Goal: Task Accomplishment & Management: Manage account settings

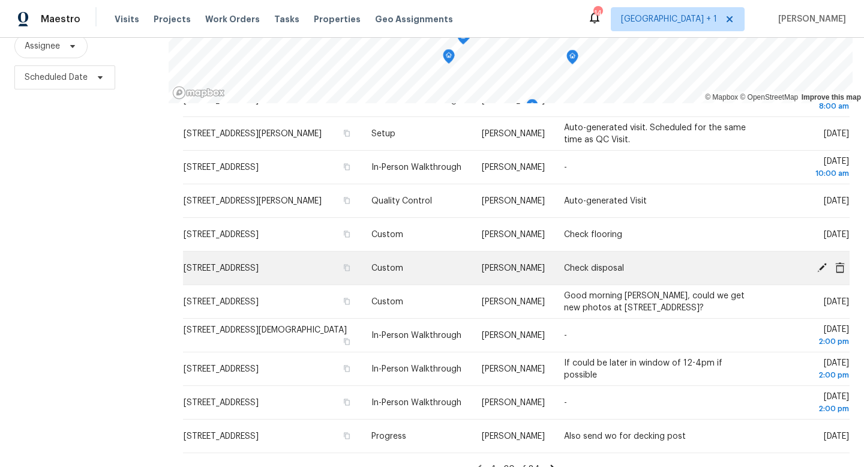
scroll to position [160, 0]
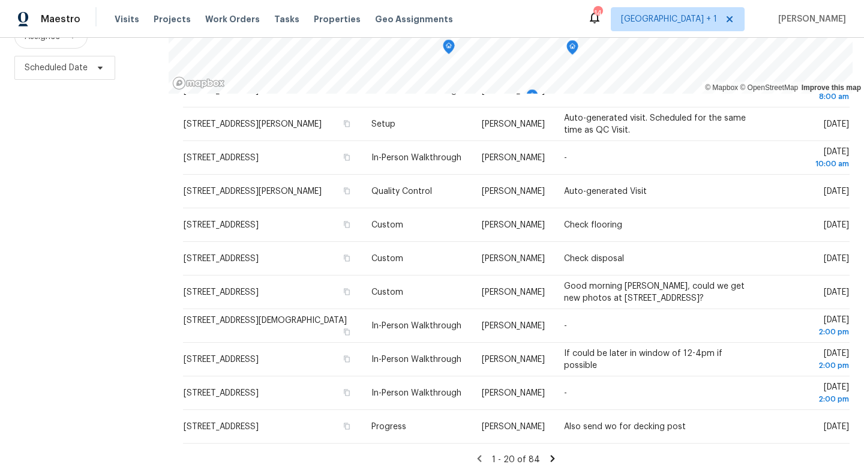
click at [551, 455] on icon at bounding box center [553, 458] width 4 height 7
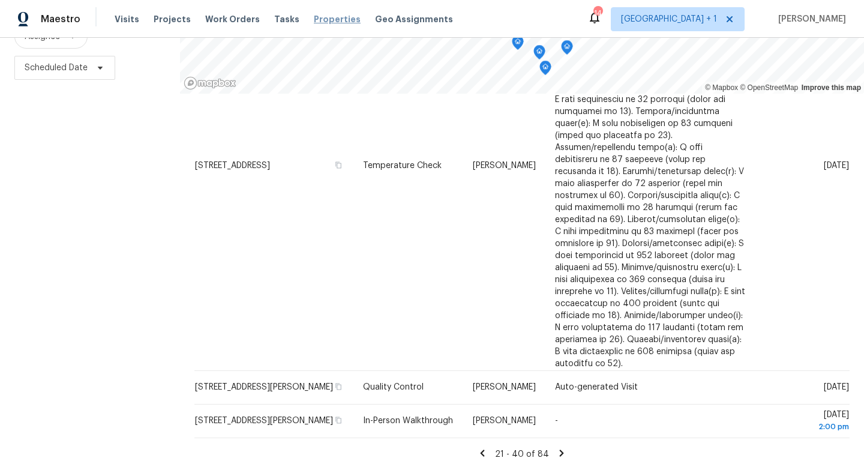
click at [322, 17] on span "Properties" at bounding box center [337, 19] width 47 height 12
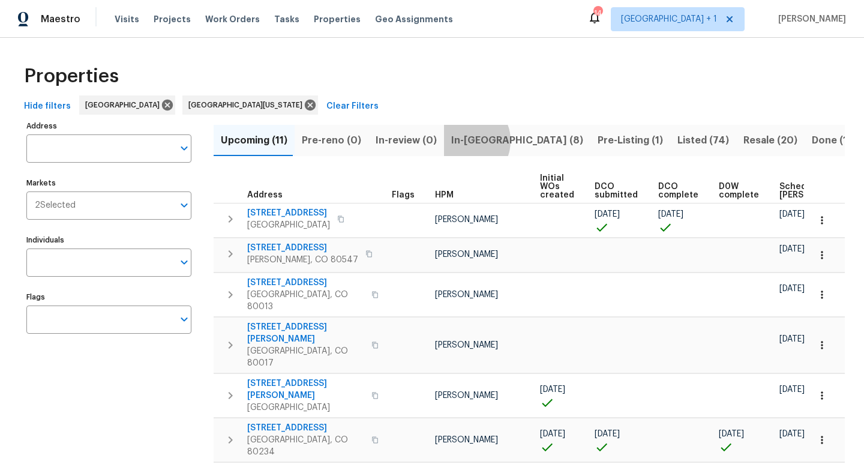
click at [459, 140] on span "In-reno (8)" at bounding box center [517, 140] width 132 height 17
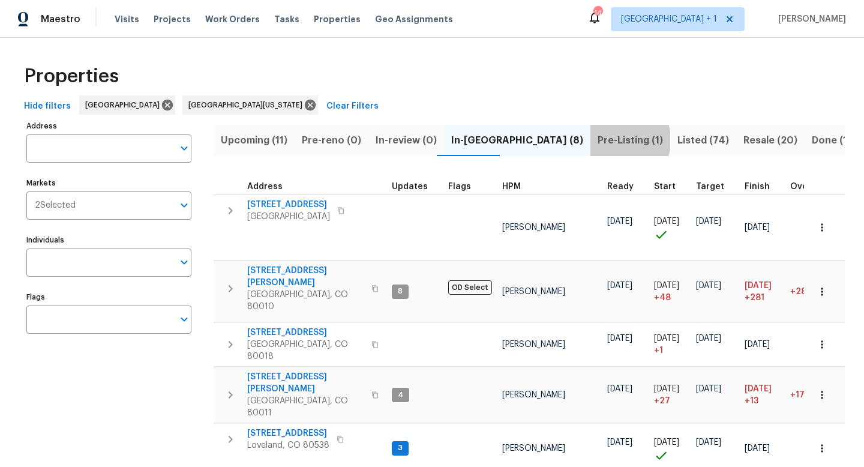
click at [598, 140] on span "Pre-Listing (1)" at bounding box center [630, 140] width 65 height 17
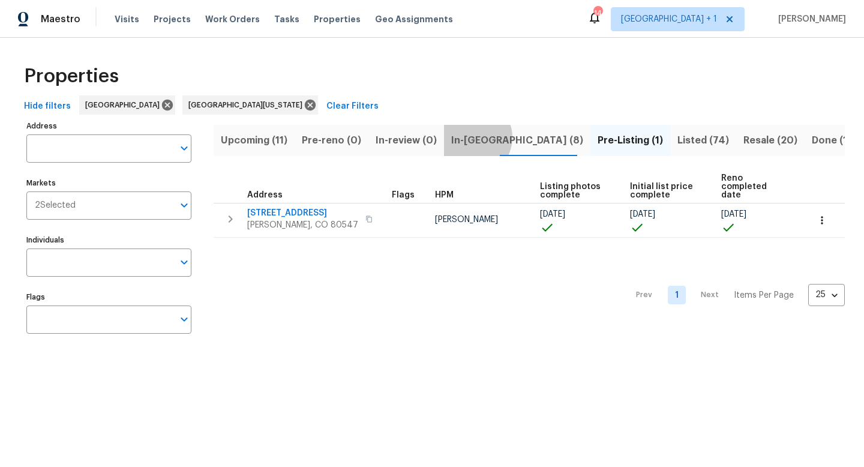
click at [465, 137] on span "In-reno (8)" at bounding box center [517, 140] width 132 height 17
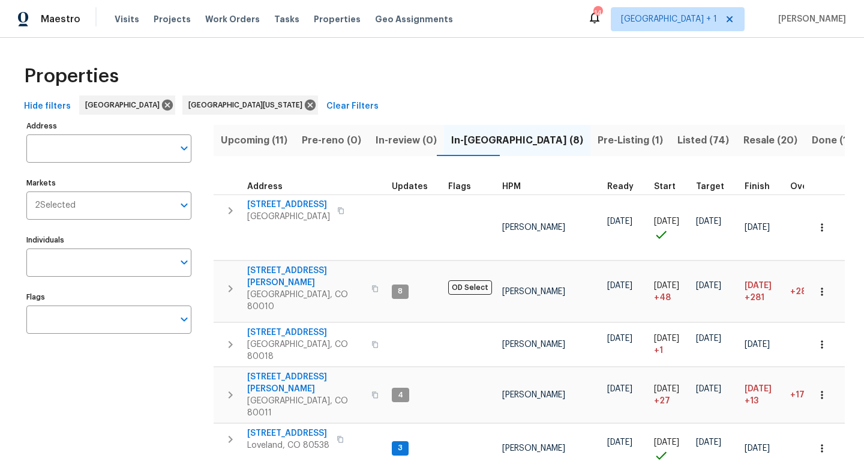
click at [506, 184] on span "HPM" at bounding box center [511, 186] width 19 height 8
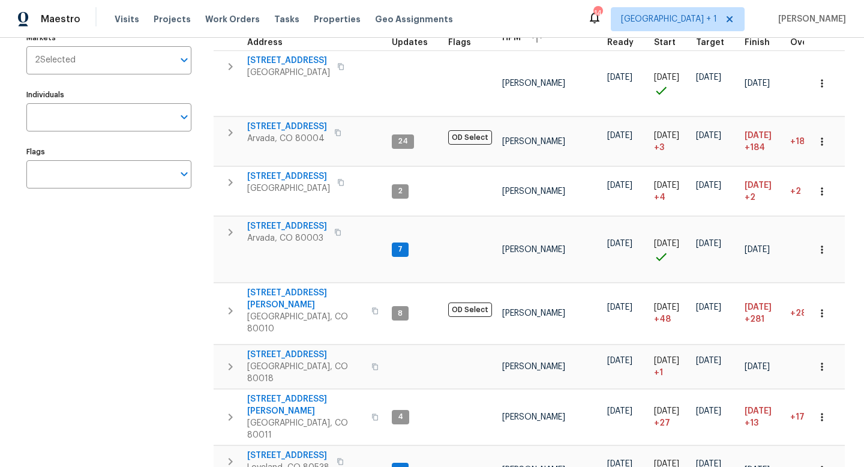
scroll to position [149, 0]
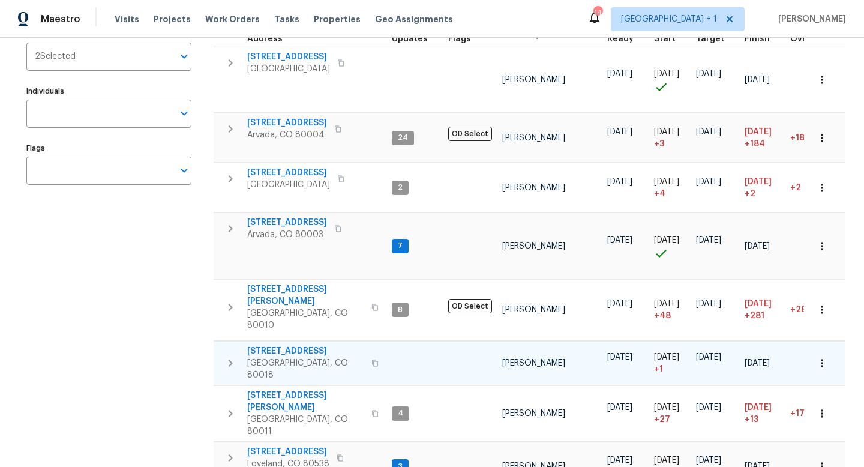
click at [292, 345] on span "27895 E 7th Pl" at bounding box center [305, 351] width 117 height 12
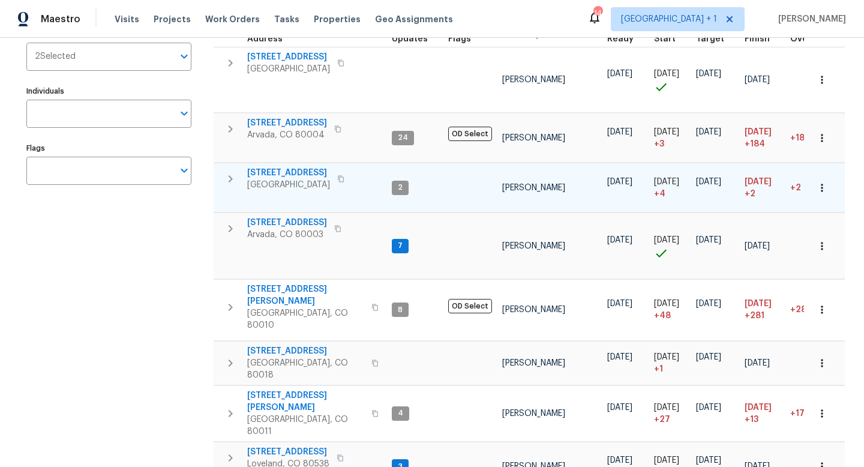
click at [303, 167] on span "2383 Coach House Loop" at bounding box center [288, 173] width 83 height 12
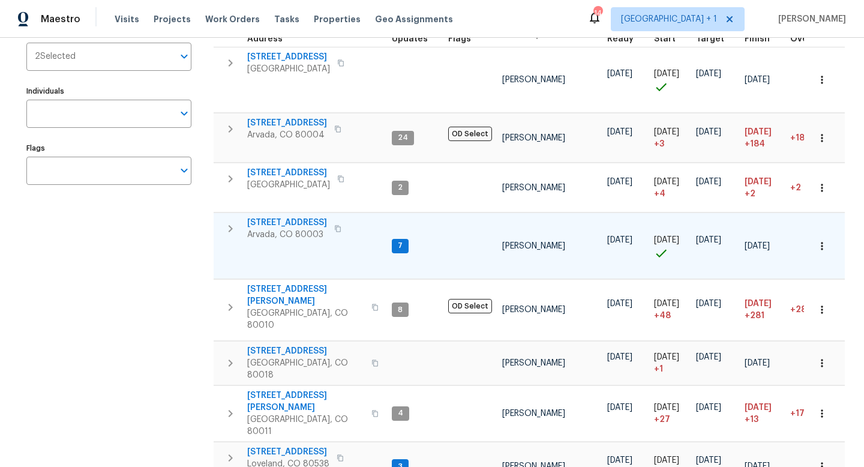
click at [281, 217] on span "5680 W 71st Ave" at bounding box center [287, 223] width 80 height 12
click at [290, 446] on span "4106 Cripple Creek Dr" at bounding box center [288, 452] width 82 height 12
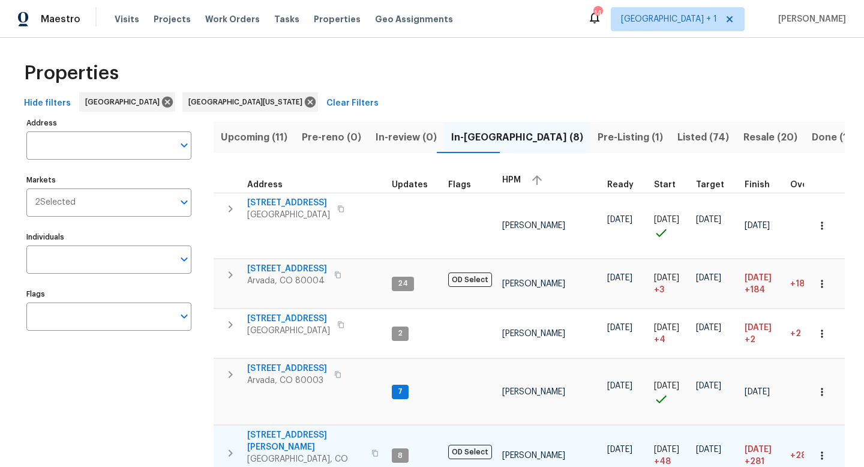
scroll to position [0, 0]
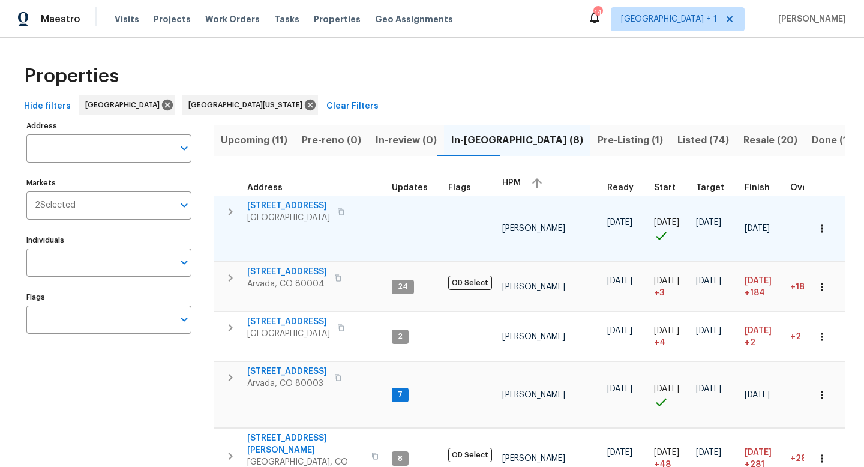
click at [321, 203] on span "6424 Willow Broom Trl" at bounding box center [288, 206] width 83 height 12
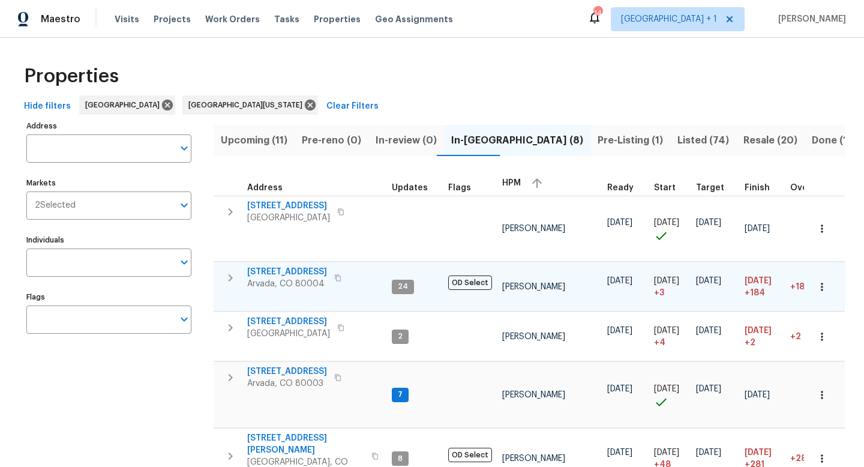
click at [311, 266] on span "8090 W 68th Ave" at bounding box center [287, 272] width 80 height 12
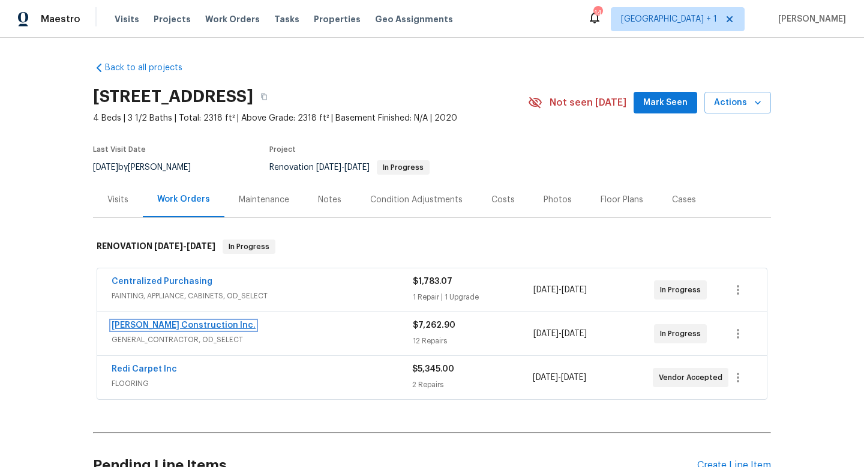
click at [193, 326] on link "Hanson Construction Inc." at bounding box center [184, 325] width 144 height 8
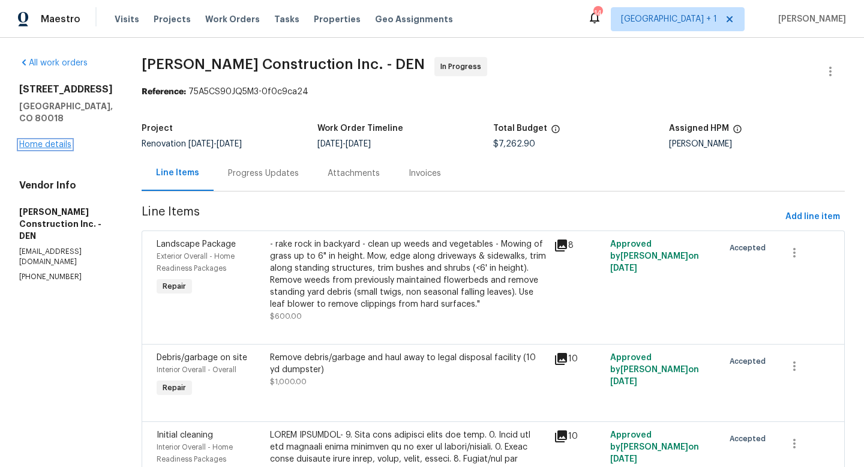
click at [59, 140] on link "Home details" at bounding box center [45, 144] width 52 height 8
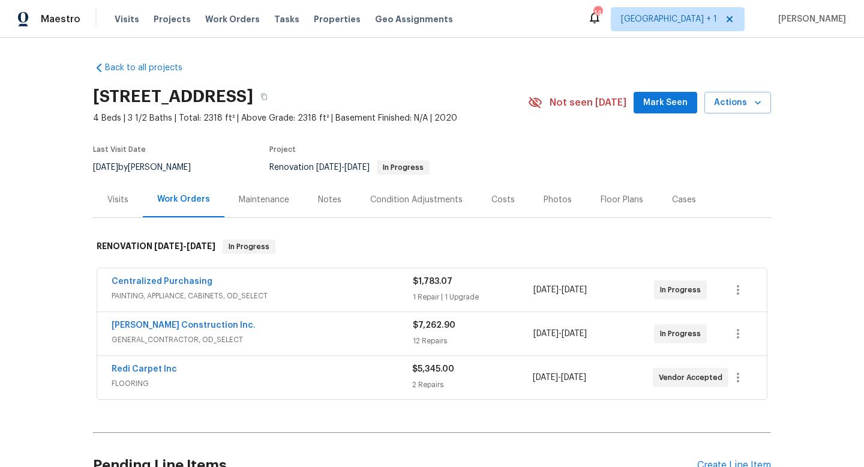
click at [329, 197] on div "Notes" at bounding box center [329, 200] width 23 height 12
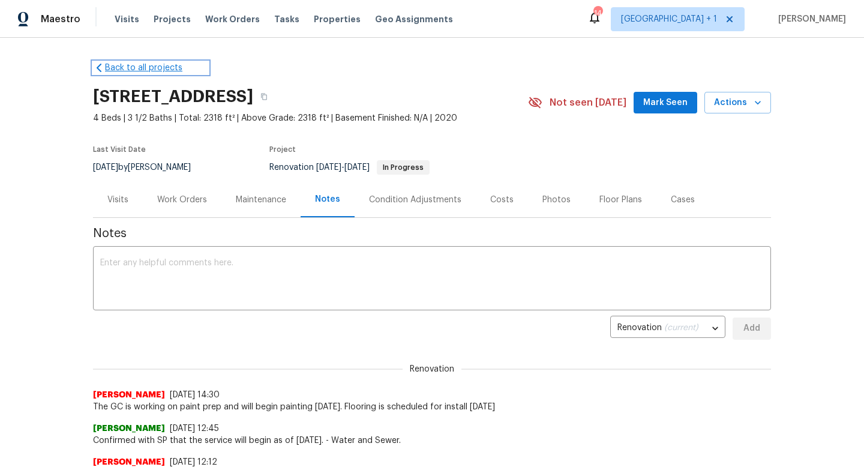
click at [141, 67] on link "Back to all projects" at bounding box center [150, 68] width 115 height 12
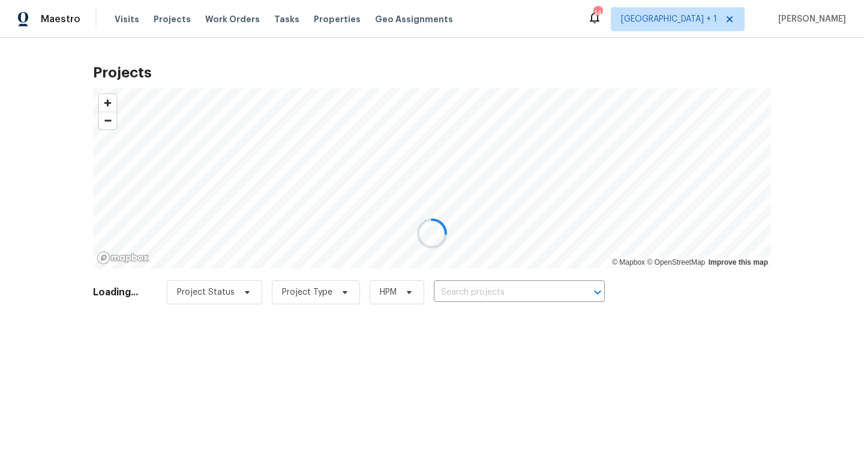
click at [323, 20] on div at bounding box center [432, 233] width 864 height 467
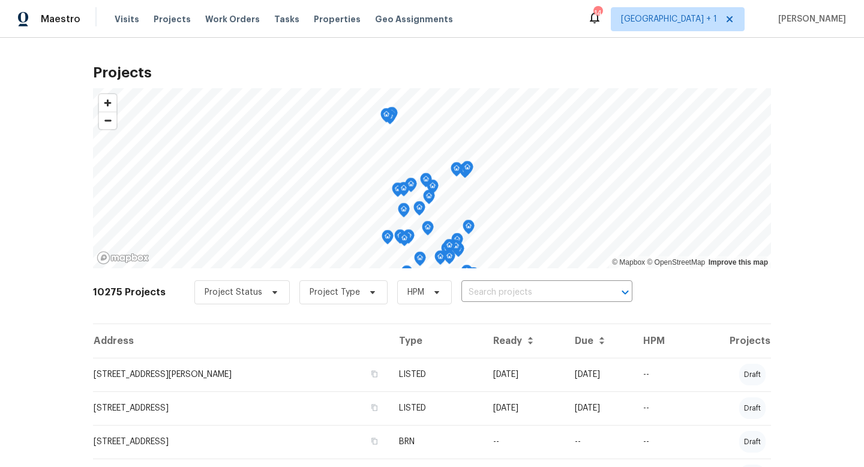
click at [317, 19] on span "Properties" at bounding box center [337, 19] width 47 height 12
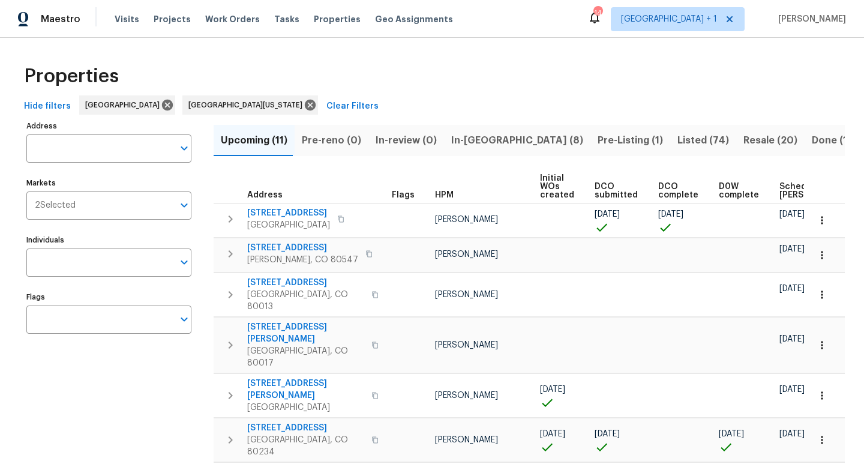
click at [468, 145] on span "In-reno (8)" at bounding box center [517, 140] width 132 height 17
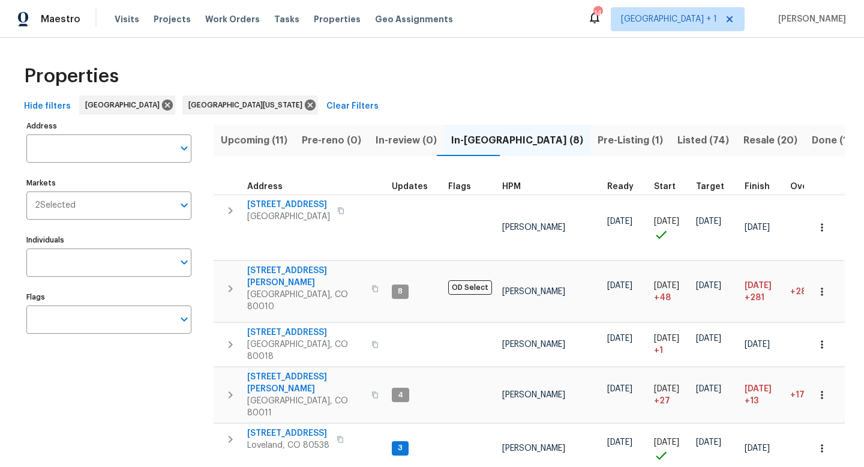
click at [511, 184] on span "HPM" at bounding box center [511, 186] width 19 height 8
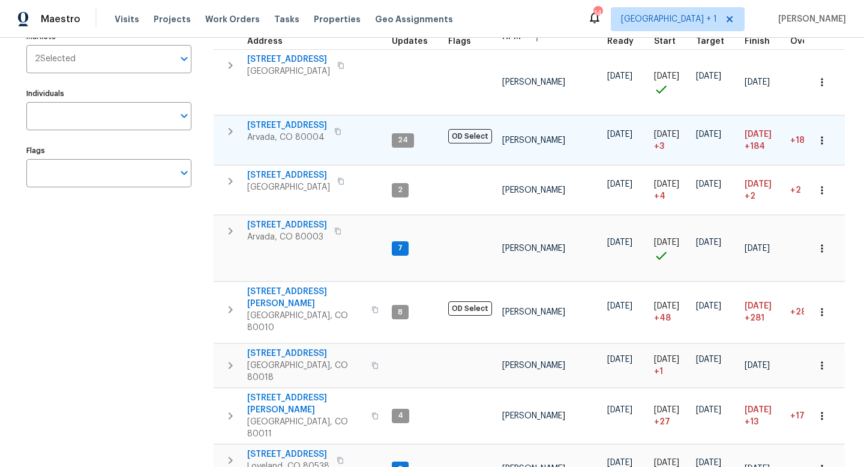
scroll to position [162, 0]
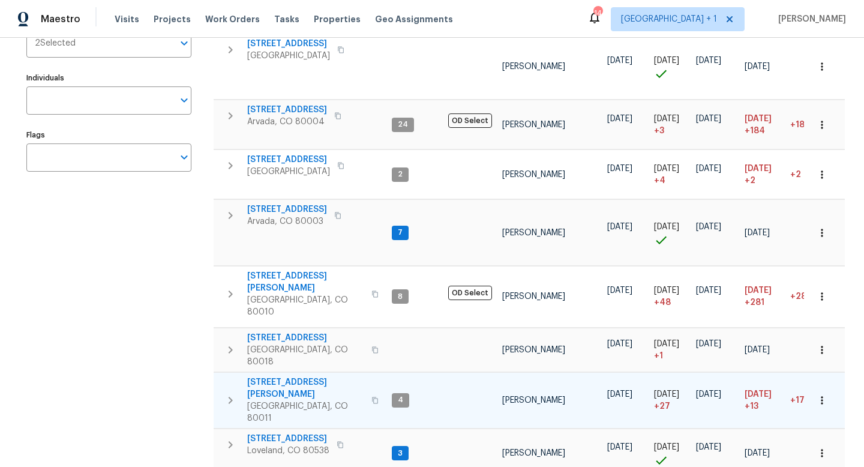
click at [283, 376] on span "622 Dawson St" at bounding box center [305, 388] width 117 height 24
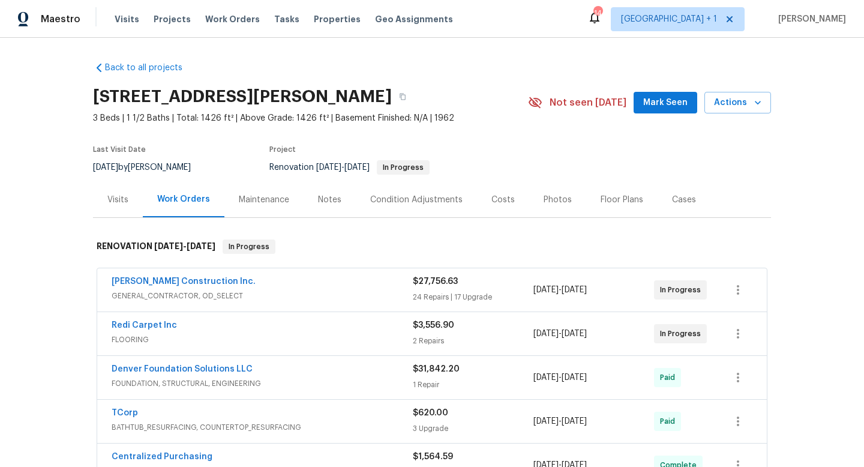
click at [328, 197] on div "Notes" at bounding box center [329, 200] width 23 height 12
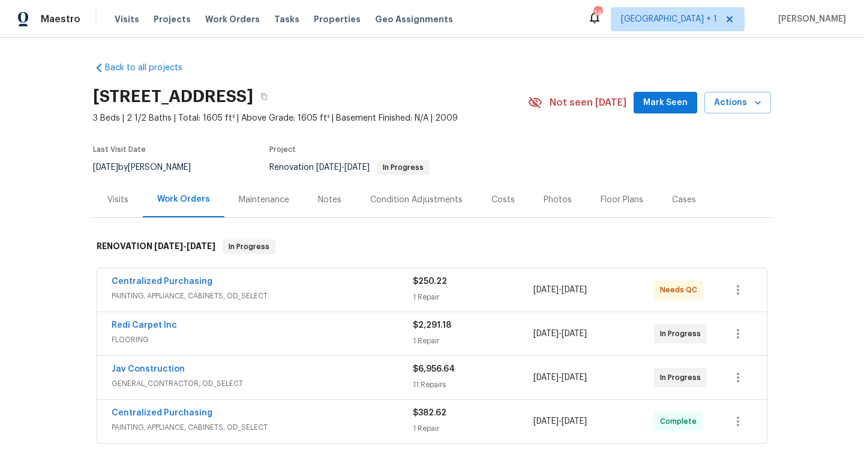
click at [330, 198] on div "Notes" at bounding box center [329, 200] width 23 height 12
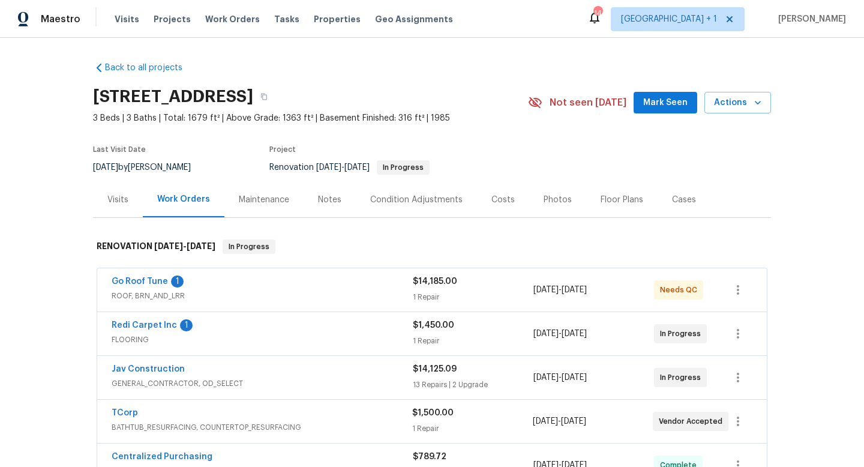
click at [328, 199] on div "Notes" at bounding box center [329, 200] width 23 height 12
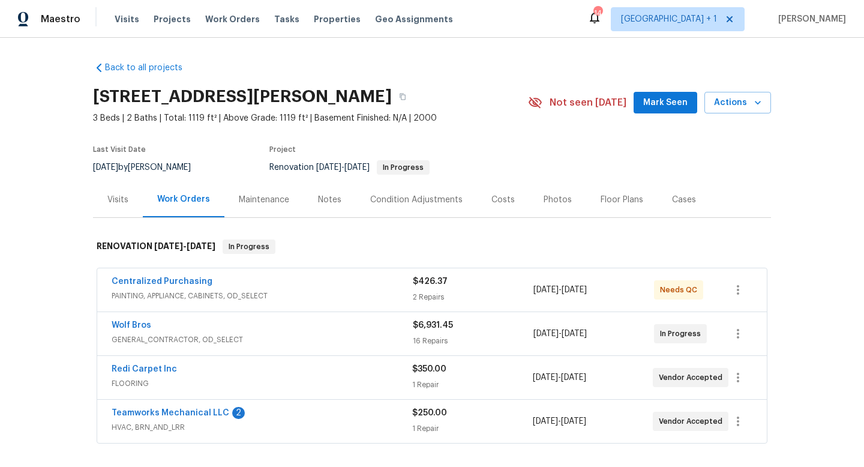
click at [329, 200] on div "Notes" at bounding box center [329, 200] width 23 height 12
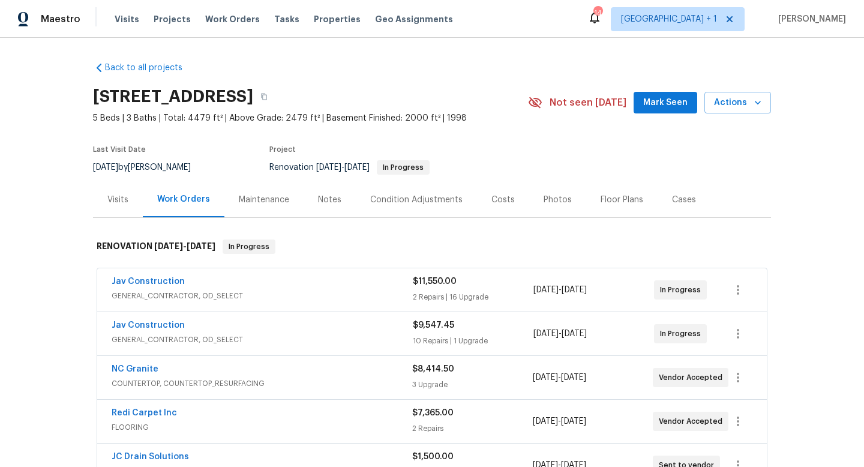
click at [331, 198] on div "Notes" at bounding box center [329, 200] width 23 height 12
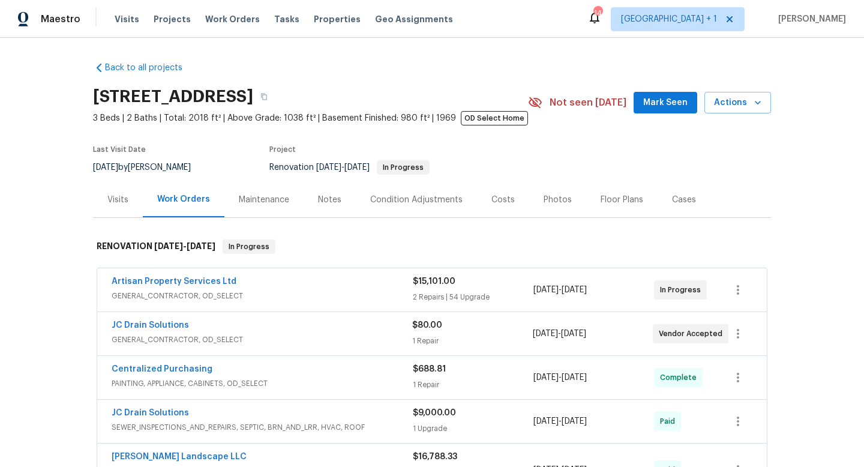
click at [331, 200] on div "Notes" at bounding box center [329, 200] width 23 height 12
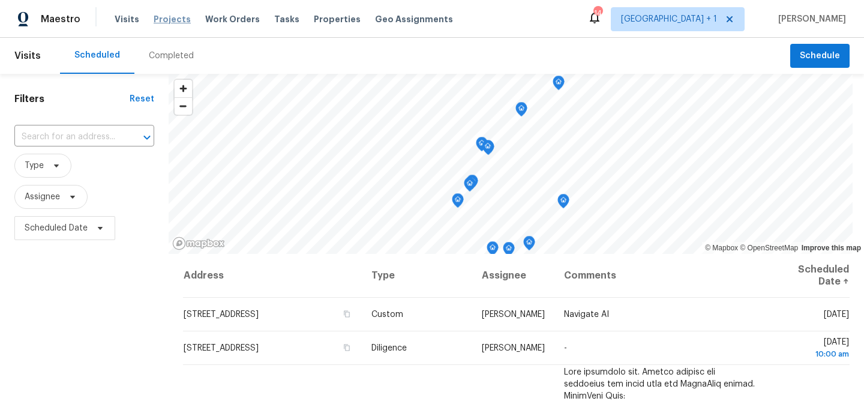
click at [164, 22] on span "Projects" at bounding box center [172, 19] width 37 height 12
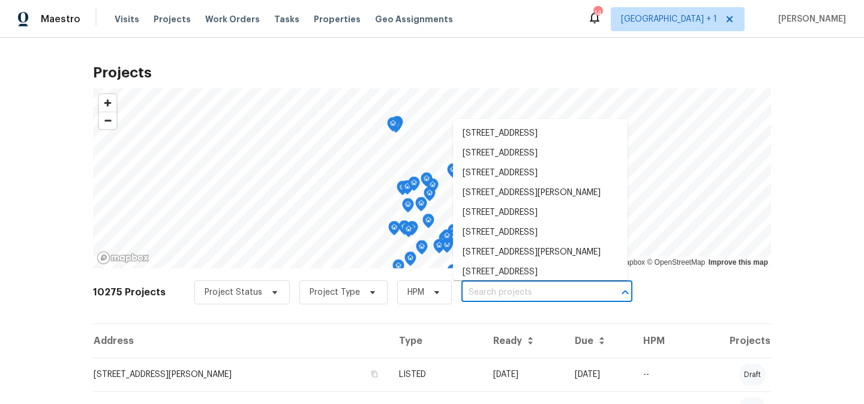
click at [526, 293] on input "text" at bounding box center [530, 292] width 137 height 19
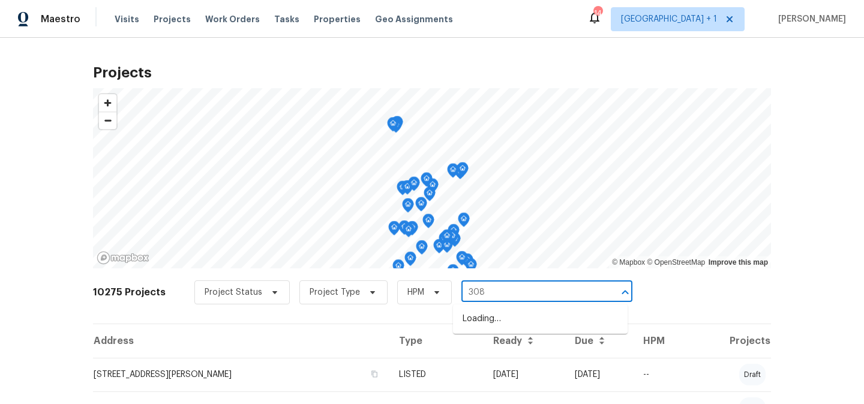
type input "3089"
click at [530, 317] on li "[STREET_ADDRESS]" at bounding box center [540, 319] width 175 height 20
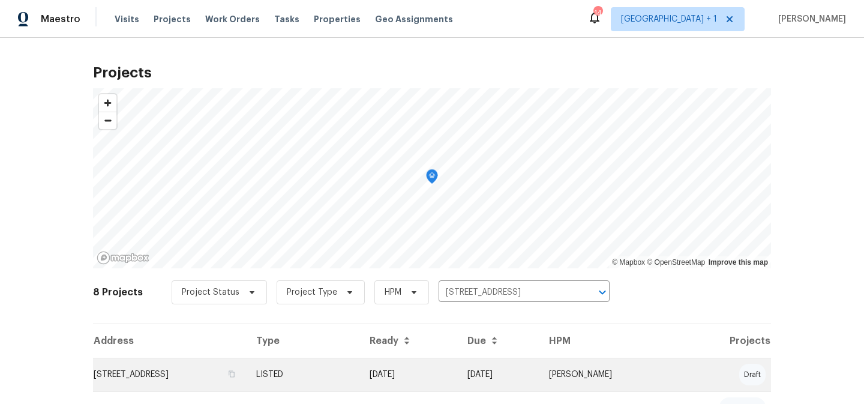
click at [419, 374] on td "[DATE]" at bounding box center [409, 375] width 98 height 34
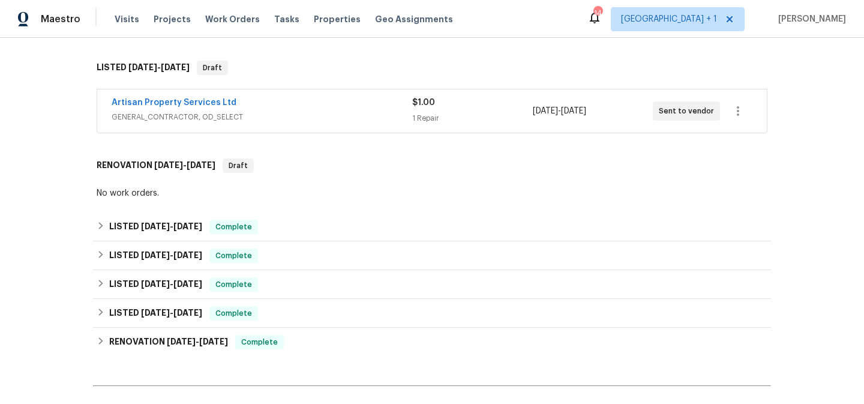
scroll to position [286, 0]
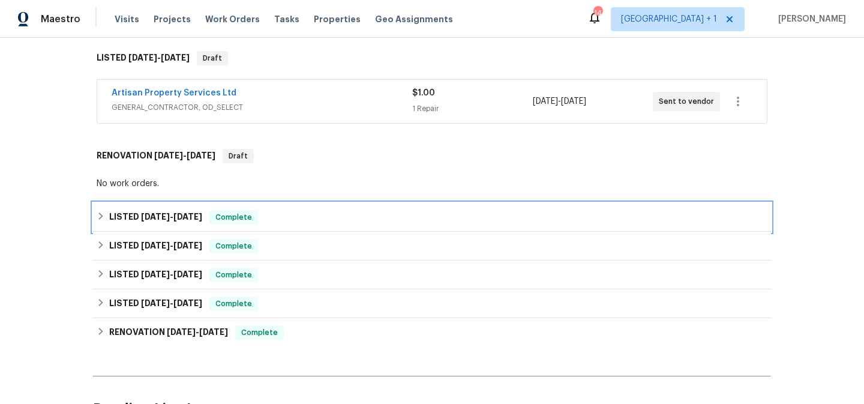
click at [103, 217] on icon at bounding box center [101, 216] width 8 height 8
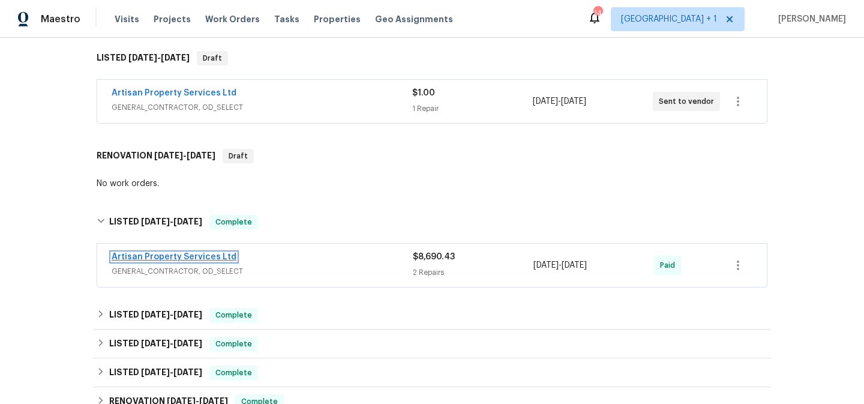
click at [181, 256] on link "Artisan Property Services Ltd" at bounding box center [174, 257] width 125 height 8
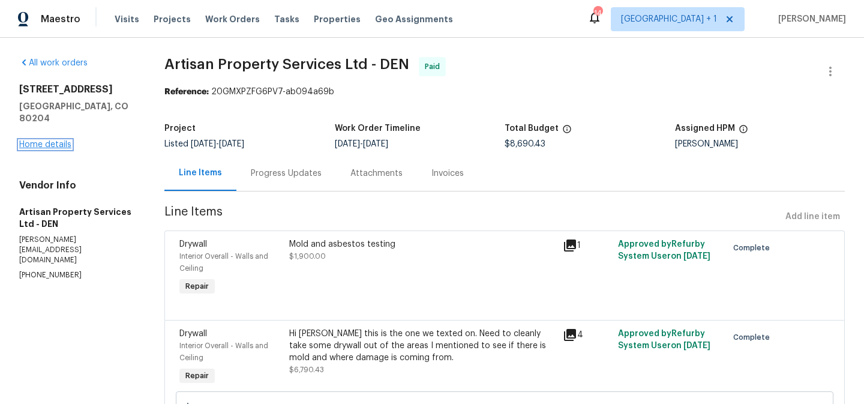
click at [47, 140] on link "Home details" at bounding box center [45, 144] width 52 height 8
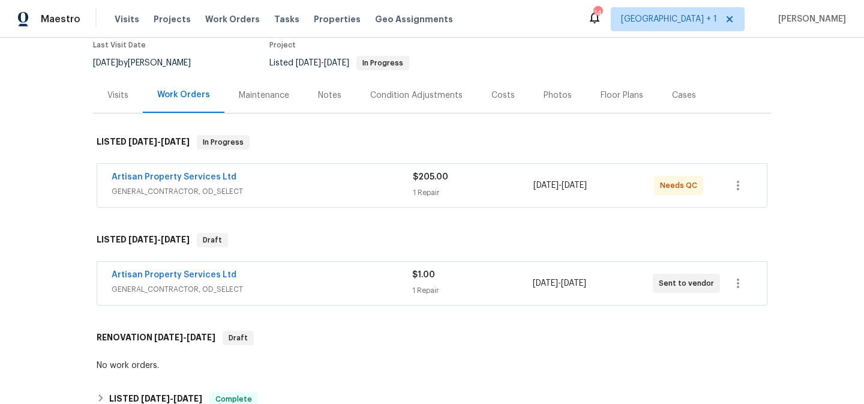
scroll to position [105, 0]
click at [215, 273] on link "Artisan Property Services Ltd" at bounding box center [174, 274] width 125 height 8
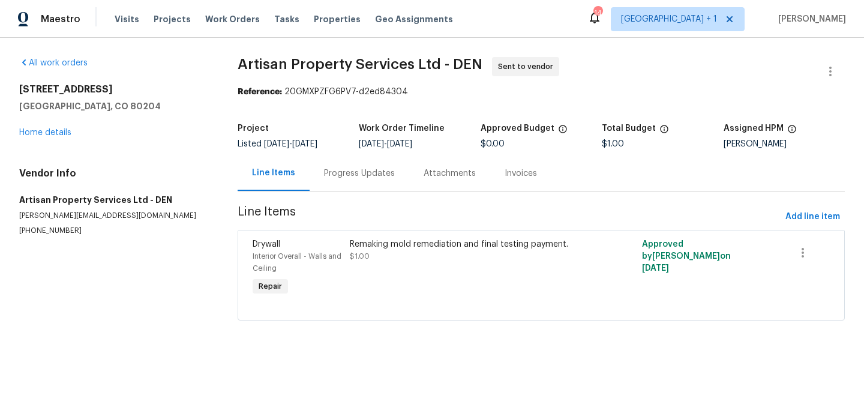
click at [498, 244] on div "Remaking mold remediation and final testing payment." at bounding box center [468, 244] width 236 height 12
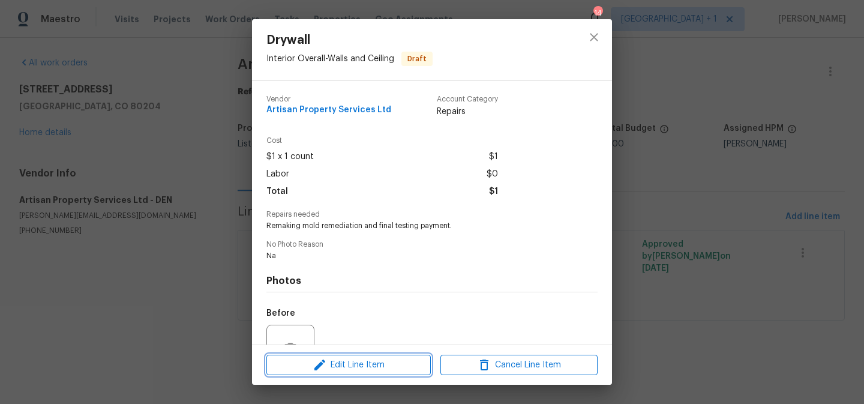
click at [370, 366] on span "Edit Line Item" at bounding box center [348, 365] width 157 height 15
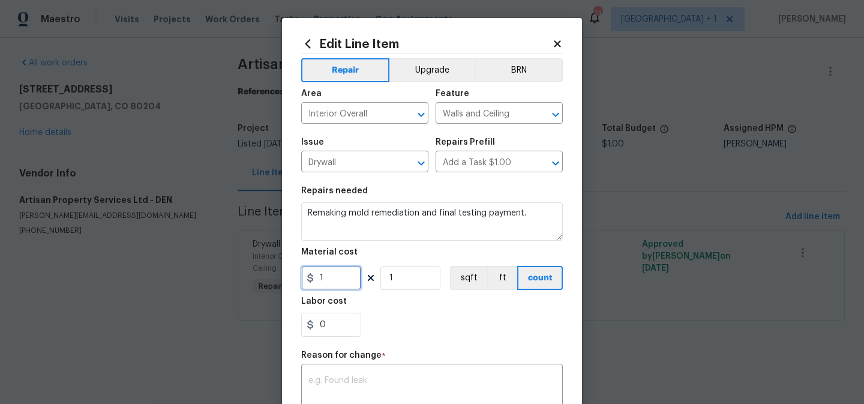
click at [335, 280] on input "1" at bounding box center [331, 278] width 60 height 24
type input "2750.71"
click at [351, 384] on textarea at bounding box center [431, 388] width 247 height 25
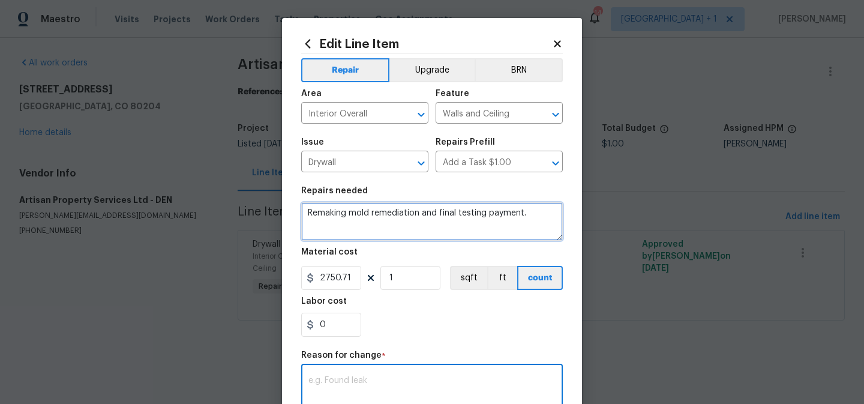
click at [534, 213] on textarea "Remaking mold remediation and final testing payment." at bounding box center [432, 221] width 262 height 38
type textarea "Remaking mold remediation and final testing payment. Hold until complete."
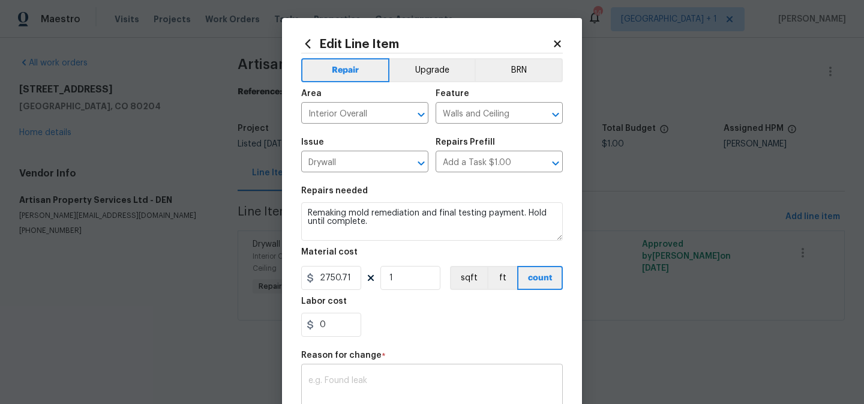
click at [469, 374] on div "x ​" at bounding box center [432, 389] width 262 height 44
type textarea "adj"
click at [502, 321] on div "0" at bounding box center [432, 325] width 262 height 24
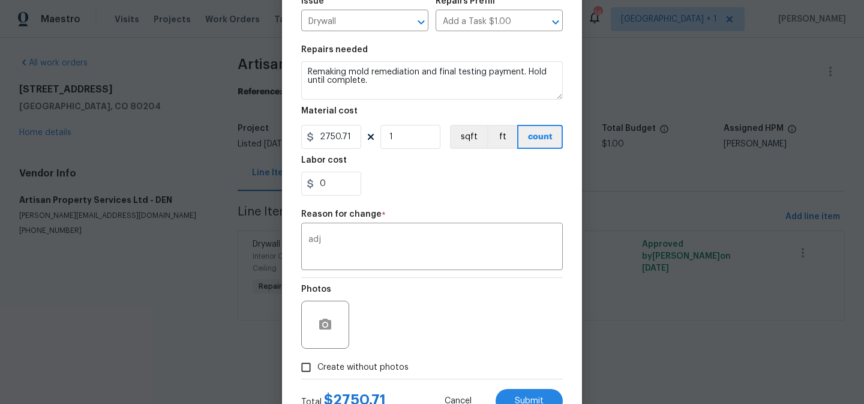
scroll to position [188, 0]
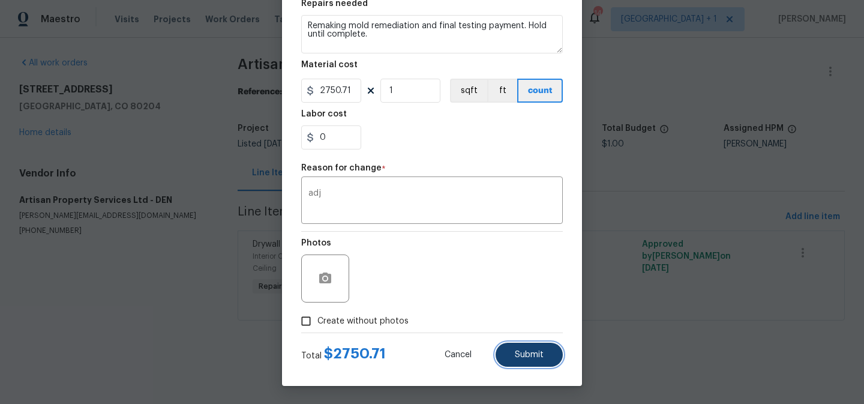
click at [525, 364] on button "Submit" at bounding box center [529, 355] width 67 height 24
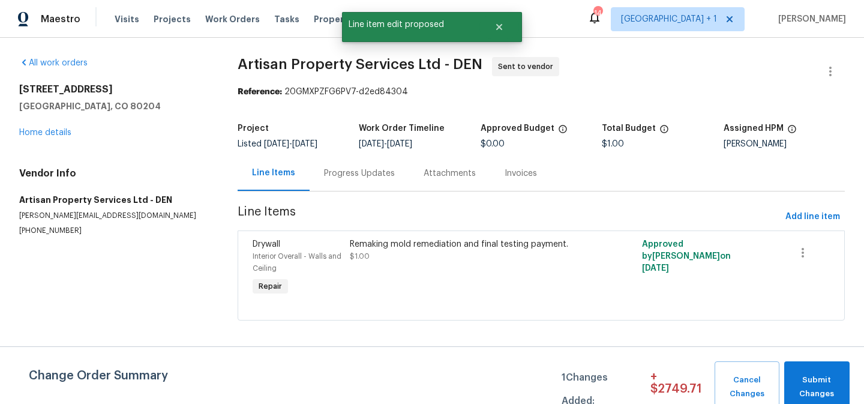
scroll to position [0, 0]
click at [808, 385] on span "Submit Changes" at bounding box center [816, 387] width 53 height 28
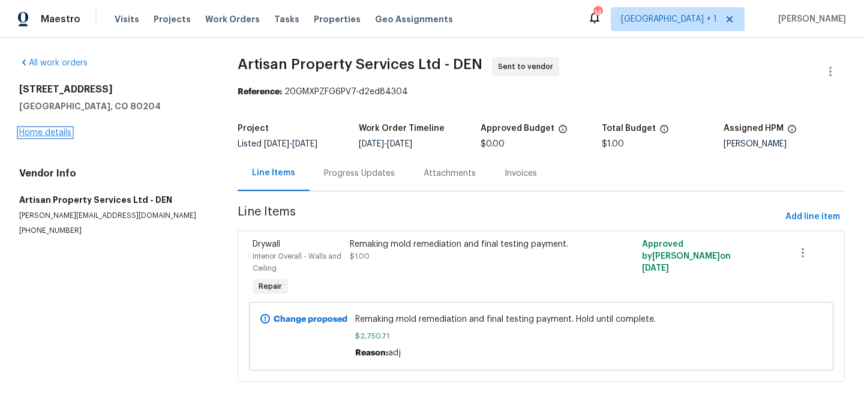
click at [50, 134] on link "Home details" at bounding box center [45, 132] width 52 height 8
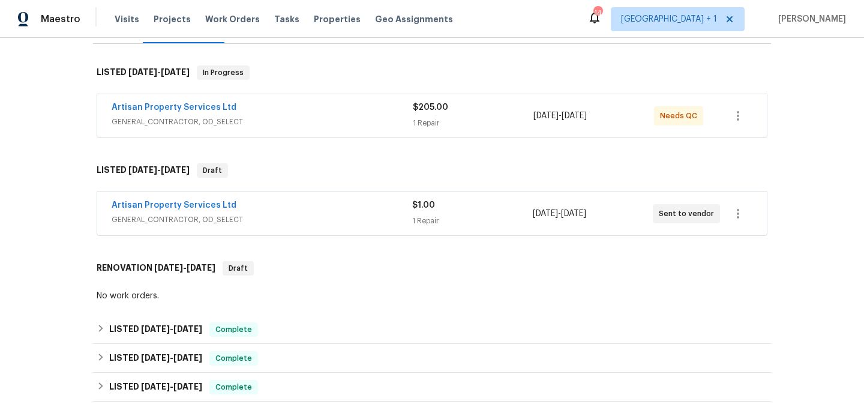
scroll to position [166, 0]
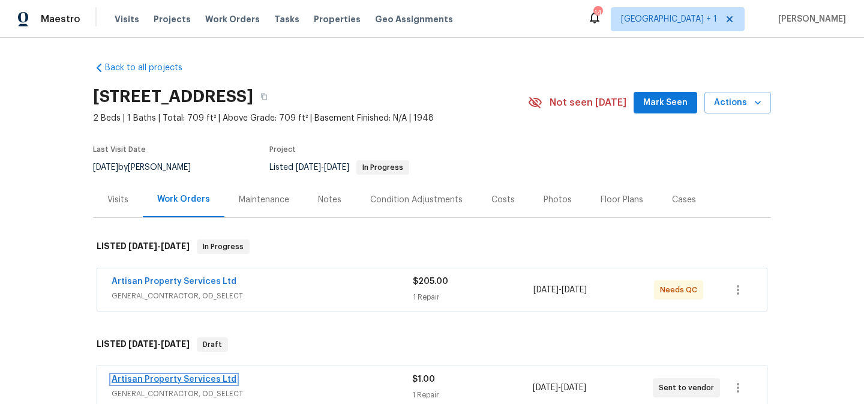
click at [206, 376] on link "Artisan Property Services Ltd" at bounding box center [174, 379] width 125 height 8
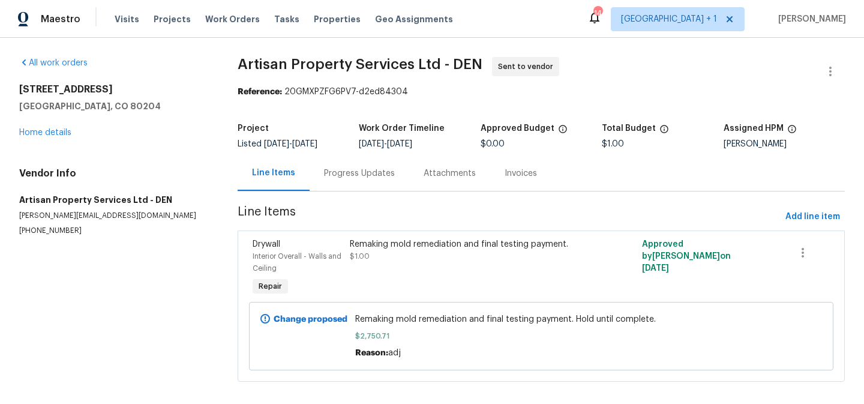
scroll to position [12, 0]
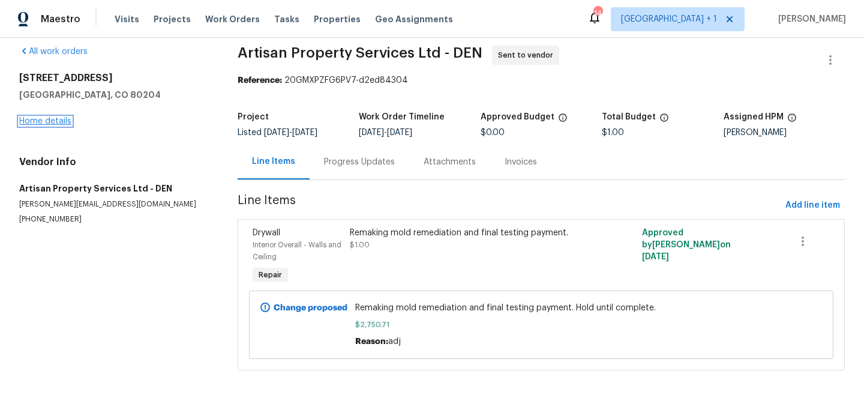
click at [55, 124] on link "Home details" at bounding box center [45, 121] width 52 height 8
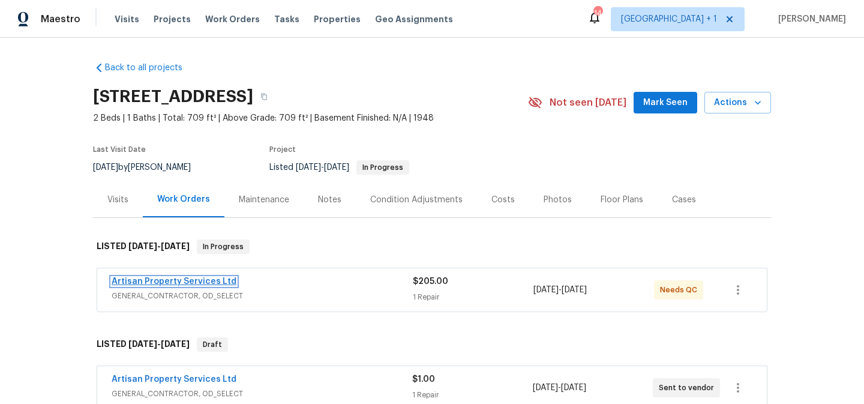
click at [205, 283] on link "Artisan Property Services Ltd" at bounding box center [174, 281] width 125 height 8
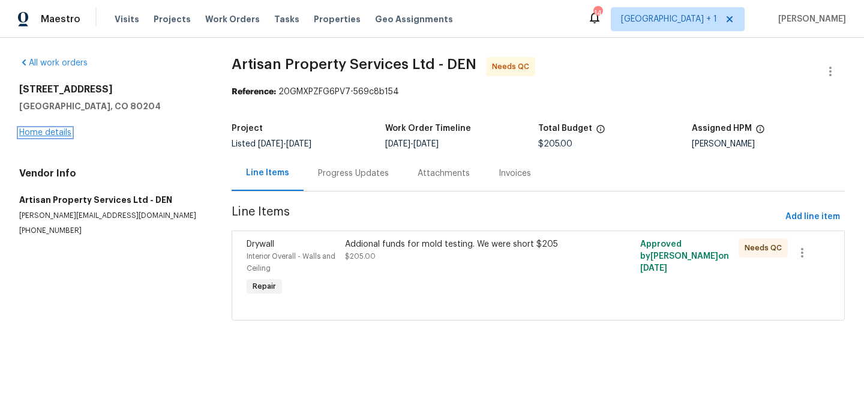
click at [49, 134] on link "Home details" at bounding box center [45, 132] width 52 height 8
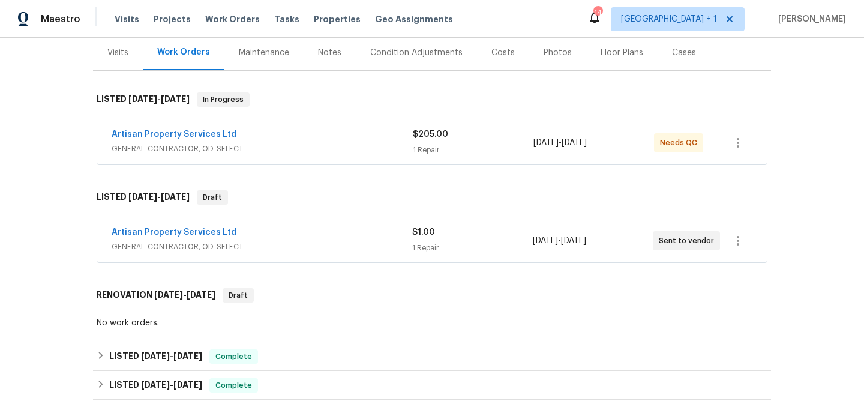
scroll to position [152, 0]
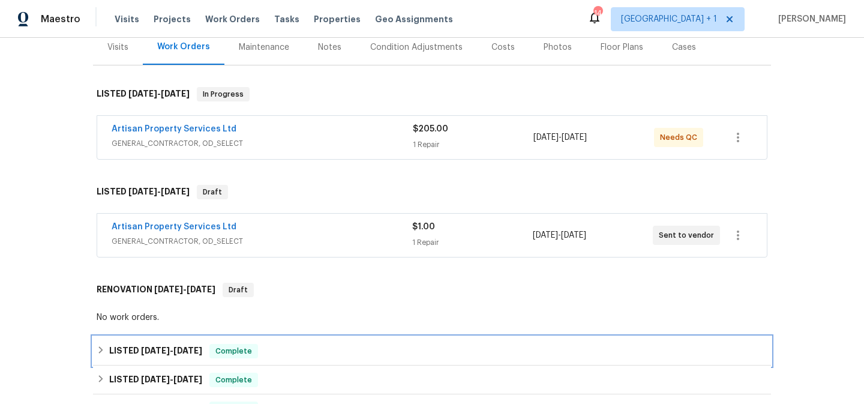
click at [102, 347] on icon at bounding box center [101, 350] width 8 height 8
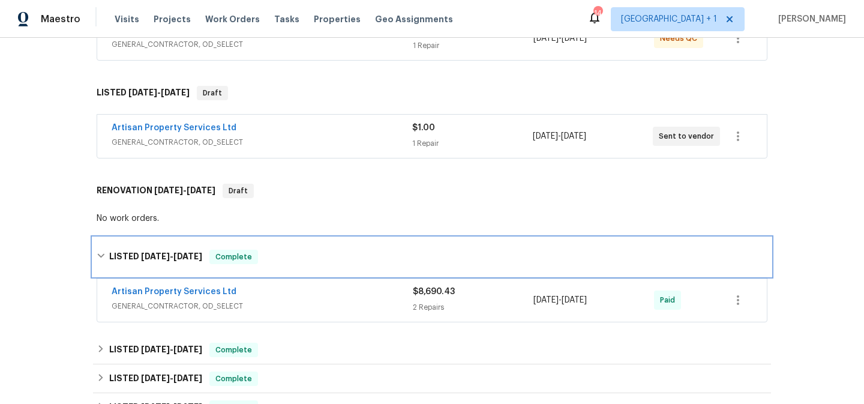
scroll to position [253, 0]
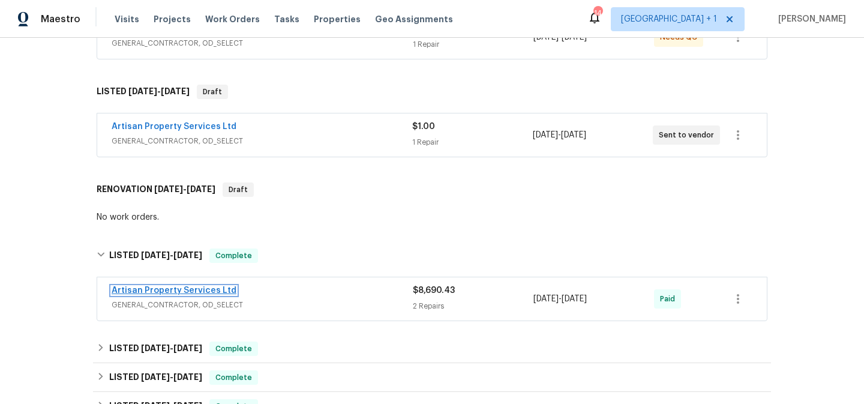
click at [198, 287] on link "Artisan Property Services Ltd" at bounding box center [174, 290] width 125 height 8
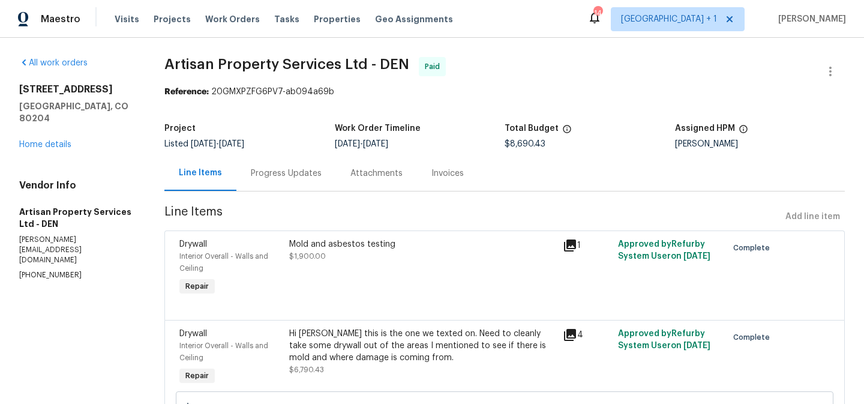
click at [574, 337] on icon at bounding box center [570, 335] width 14 height 14
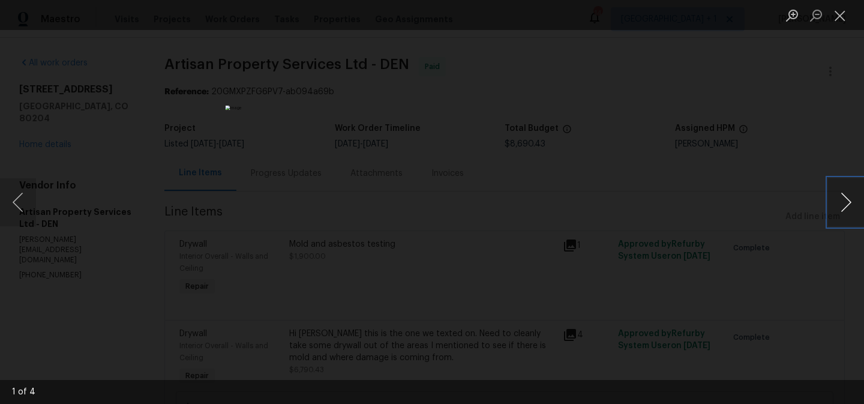
click at [850, 201] on button "Next image" at bounding box center [846, 202] width 36 height 48
click at [839, 17] on button "Close lightbox" at bounding box center [840, 15] width 24 height 21
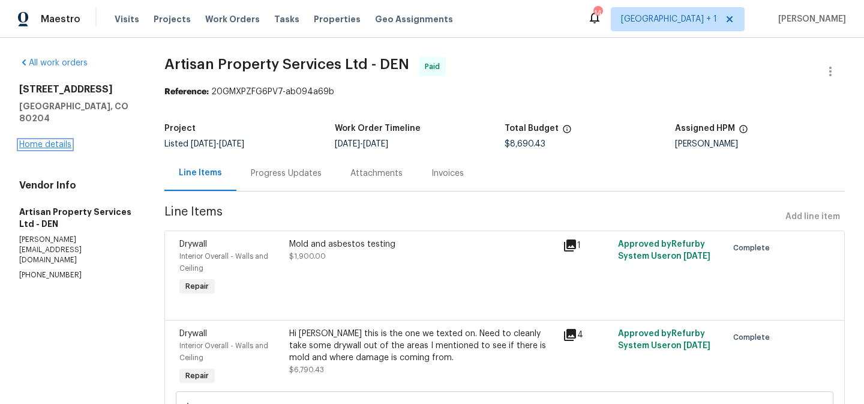
click at [59, 140] on link "Home details" at bounding box center [45, 144] width 52 height 8
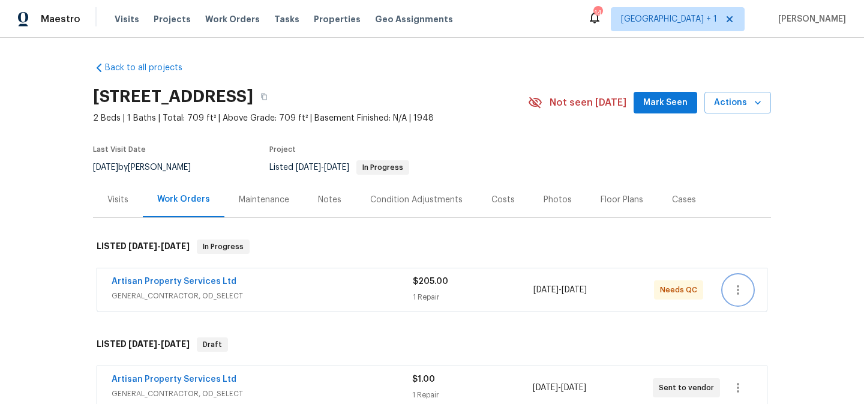
click at [738, 289] on icon "button" at bounding box center [738, 290] width 2 height 10
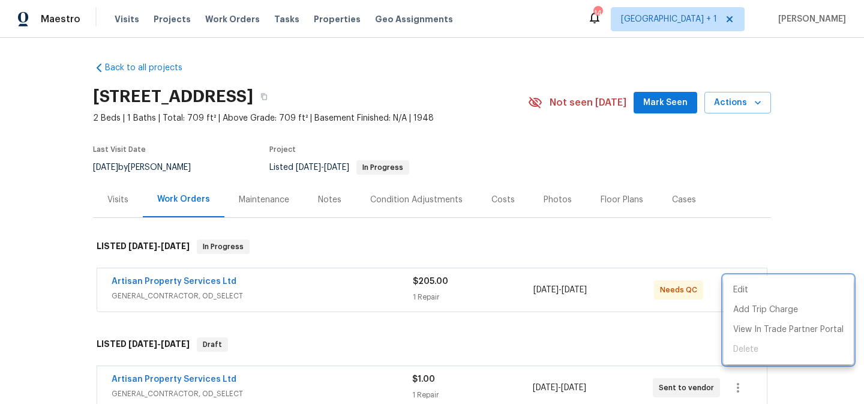
click at [684, 338] on div at bounding box center [432, 202] width 864 height 404
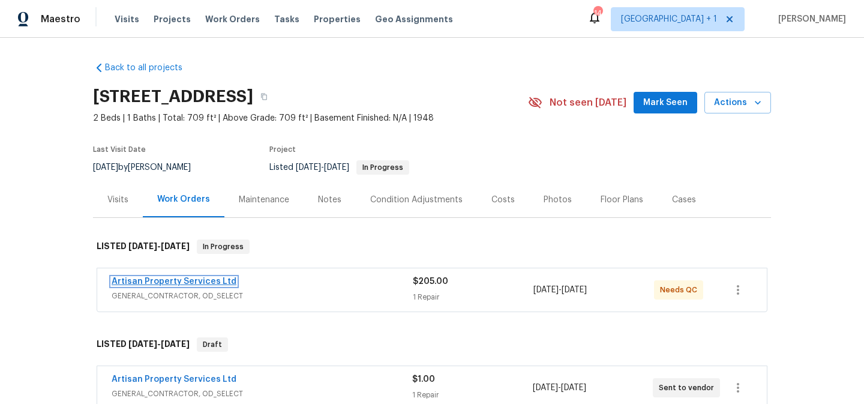
click at [214, 283] on link "Artisan Property Services Ltd" at bounding box center [174, 281] width 125 height 8
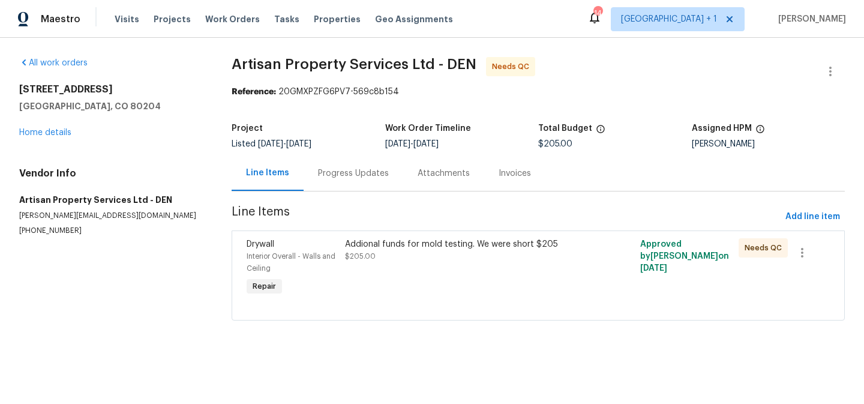
click at [431, 255] on div "Addional funds for mold testing. We were short $205 $205.00" at bounding box center [464, 250] width 239 height 24
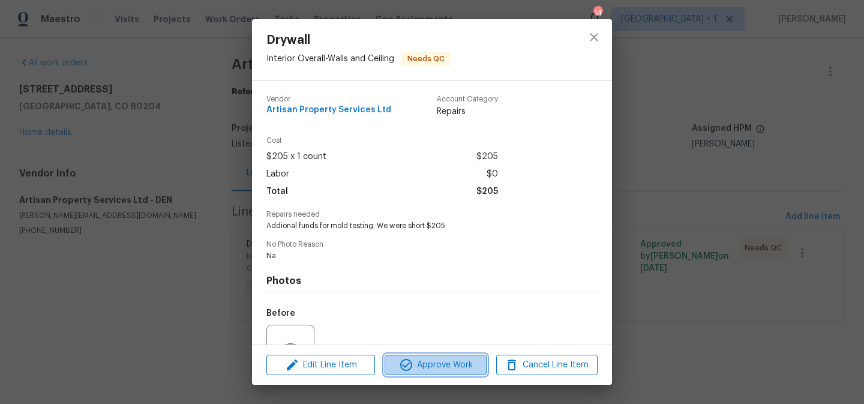
click at [439, 365] on span "Approve Work" at bounding box center [435, 365] width 94 height 15
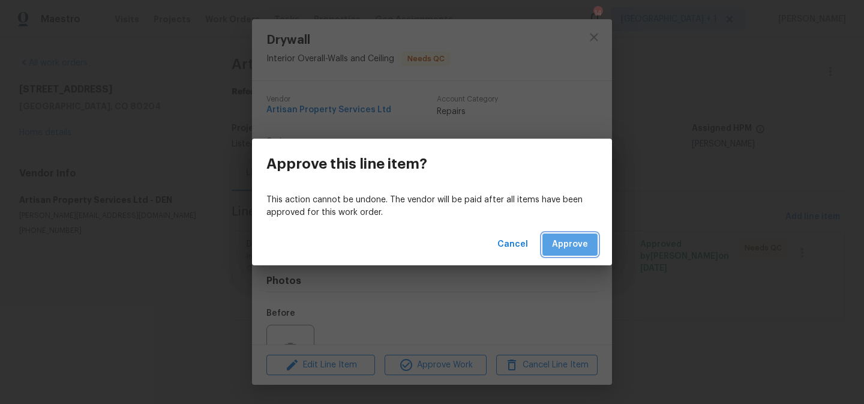
click at [567, 241] on span "Approve" at bounding box center [570, 244] width 36 height 15
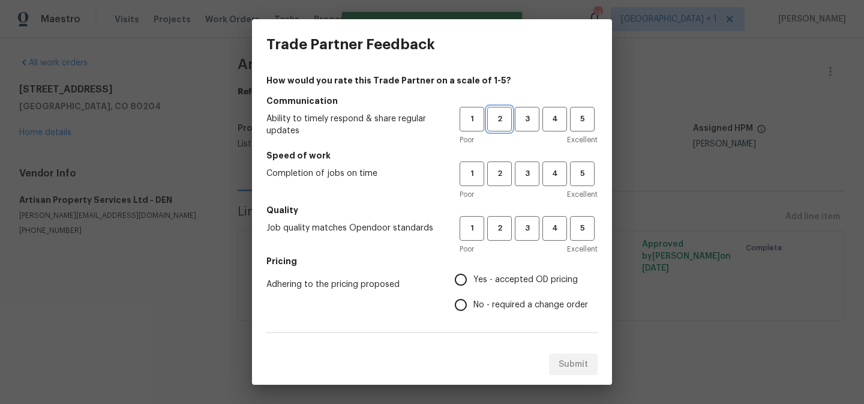
click at [498, 119] on span "2" at bounding box center [500, 119] width 22 height 14
click at [496, 173] on span "2" at bounding box center [500, 174] width 22 height 14
click at [502, 227] on span "2" at bounding box center [500, 228] width 22 height 14
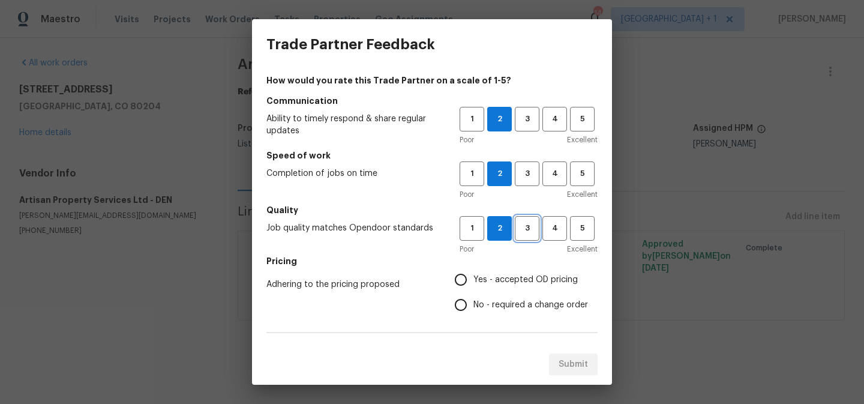
click at [529, 230] on span "3" at bounding box center [527, 228] width 22 height 14
click at [527, 185] on button "3" at bounding box center [527, 173] width 25 height 25
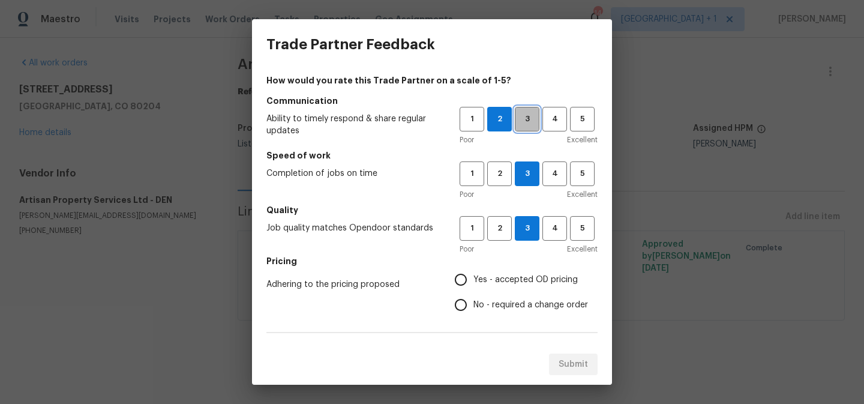
click at [529, 124] on span "3" at bounding box center [527, 119] width 22 height 14
click at [463, 279] on input "Yes - accepted OD pricing" at bounding box center [460, 279] width 25 height 25
radio input "true"
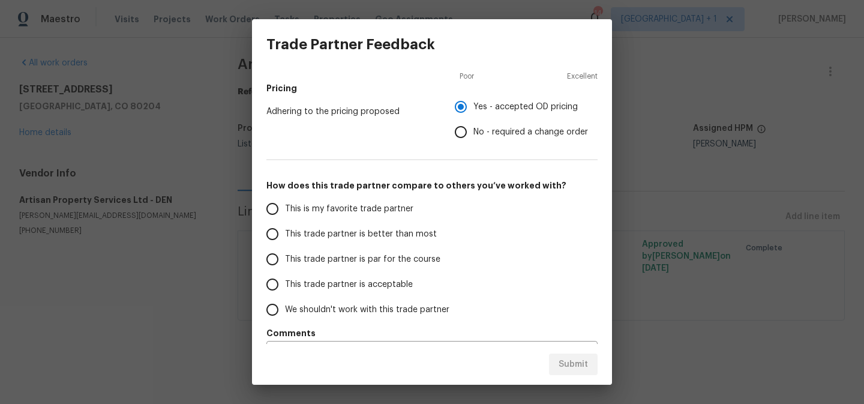
scroll to position [205, 0]
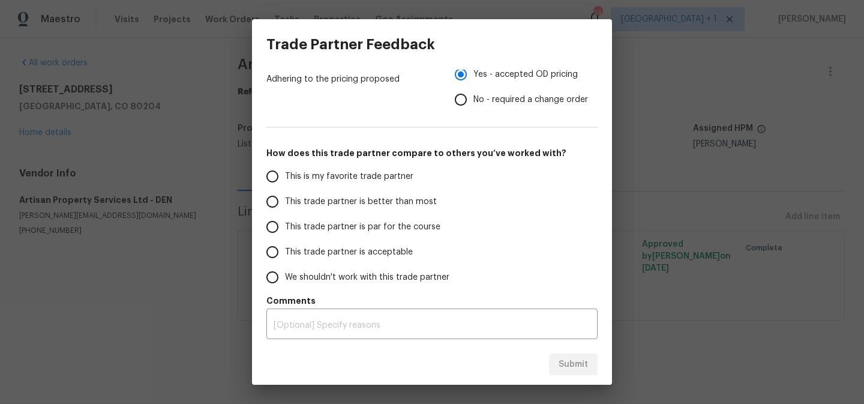
click at [274, 254] on input "This trade partner is acceptable" at bounding box center [272, 251] width 25 height 25
click at [567, 364] on span "Submit" at bounding box center [573, 364] width 29 height 15
radio input "true"
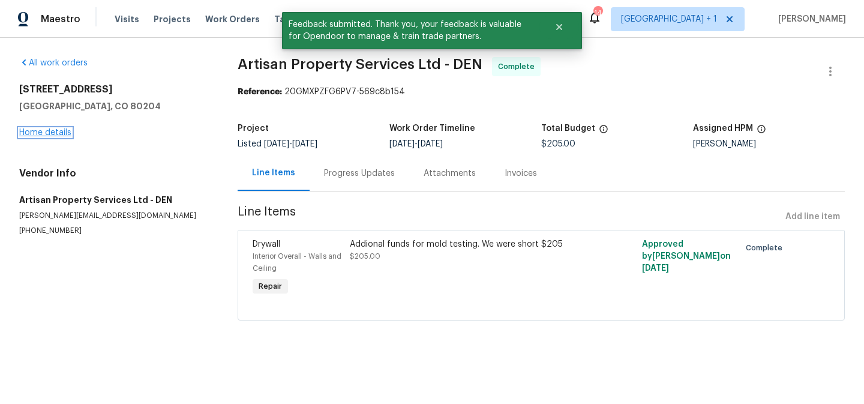
click at [58, 134] on link "Home details" at bounding box center [45, 132] width 52 height 8
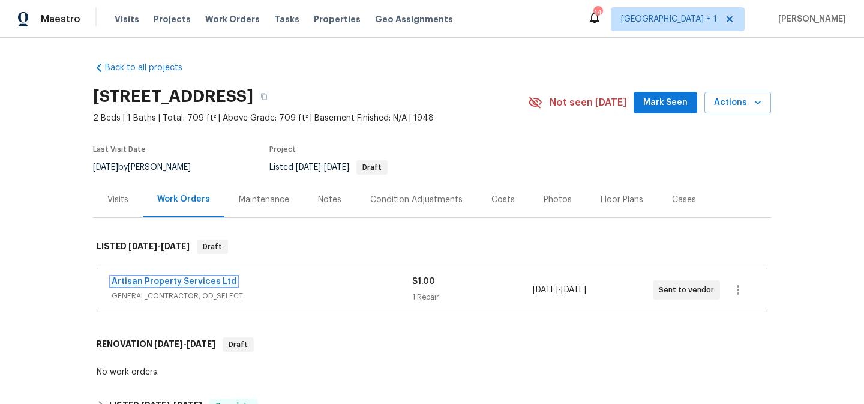
click at [220, 279] on link "Artisan Property Services Ltd" at bounding box center [174, 281] width 125 height 8
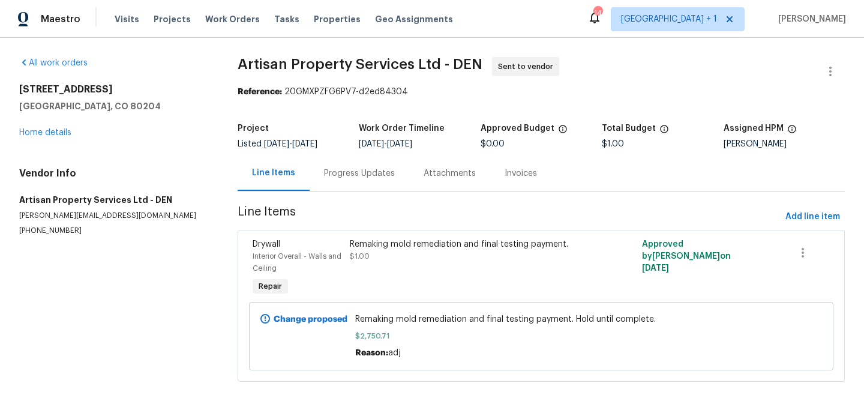
click at [372, 177] on div "Progress Updates" at bounding box center [359, 173] width 71 height 12
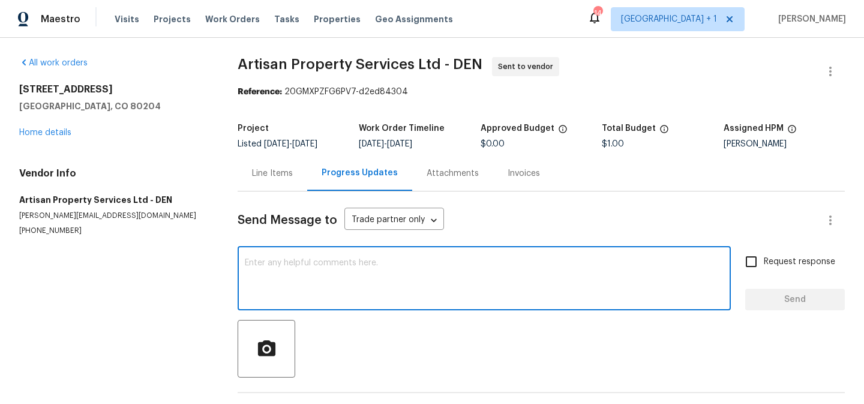
click at [371, 272] on textarea at bounding box center [484, 280] width 479 height 42
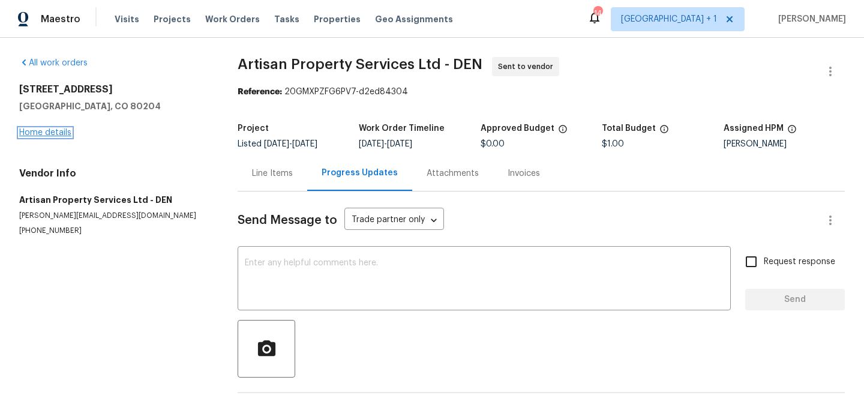
click at [46, 130] on link "Home details" at bounding box center [45, 132] width 52 height 8
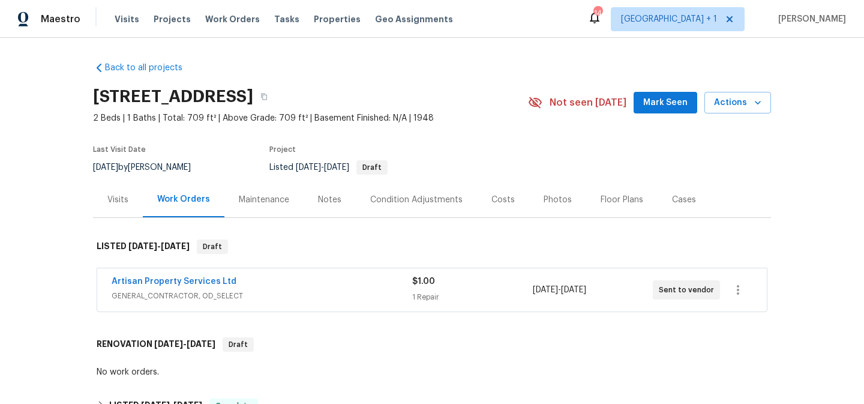
click at [244, 282] on div "Artisan Property Services Ltd" at bounding box center [262, 282] width 301 height 14
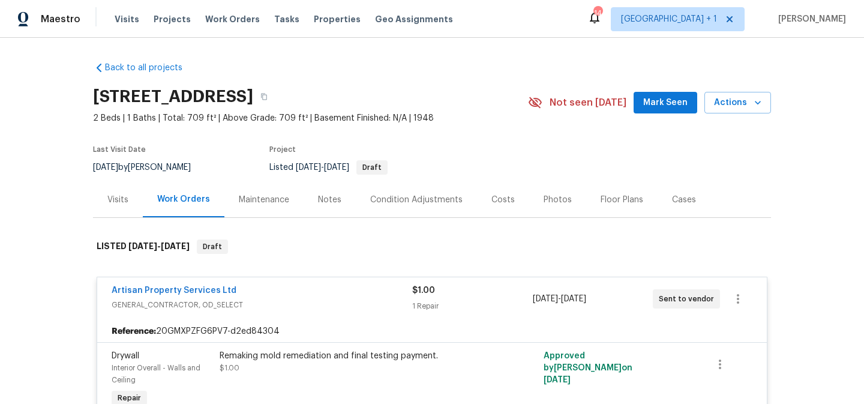
click at [321, 199] on div "Notes" at bounding box center [329, 200] width 23 height 12
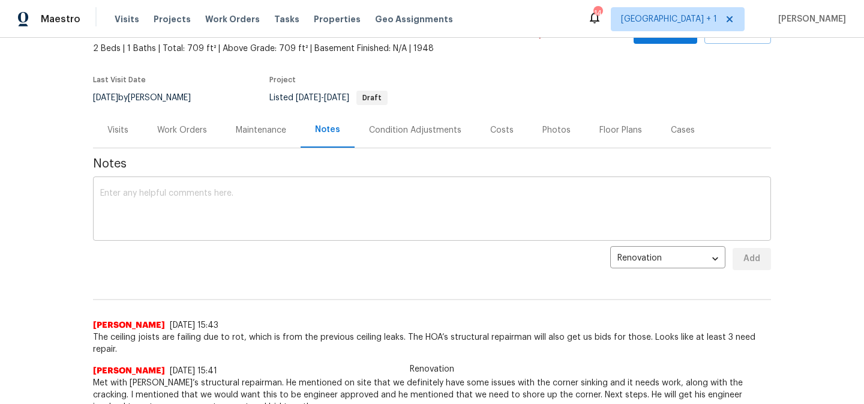
scroll to position [71, 0]
click at [263, 196] on textarea at bounding box center [432, 209] width 664 height 42
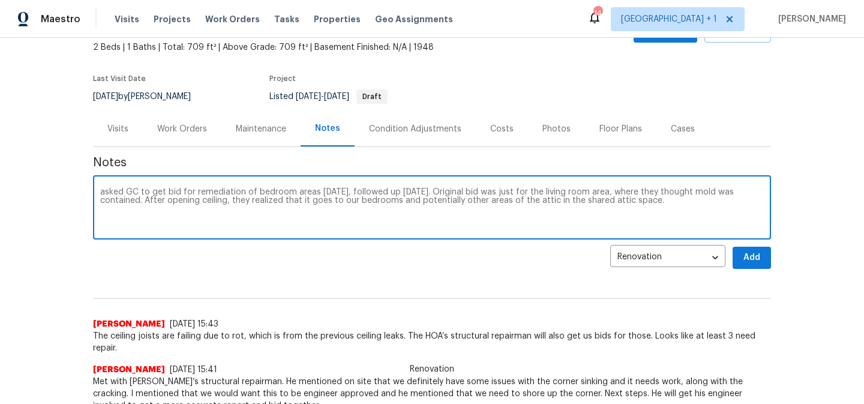
type textarea "asked GC to get bid for remediation of bedroom areas [DATE], followed up [DATE]…"
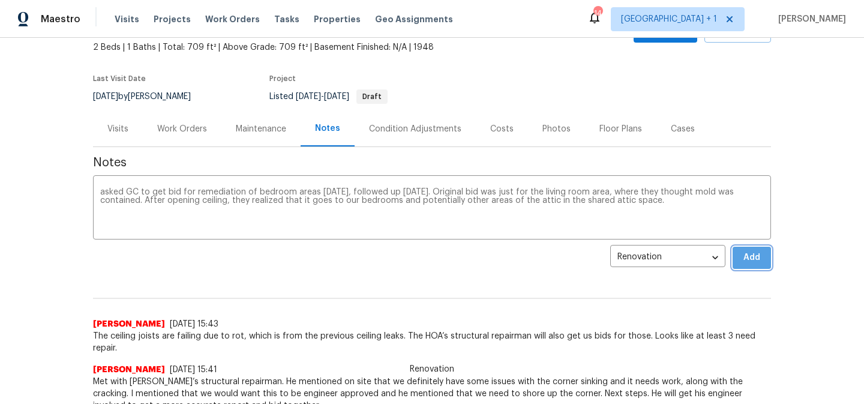
click at [745, 256] on span "Add" at bounding box center [751, 257] width 19 height 15
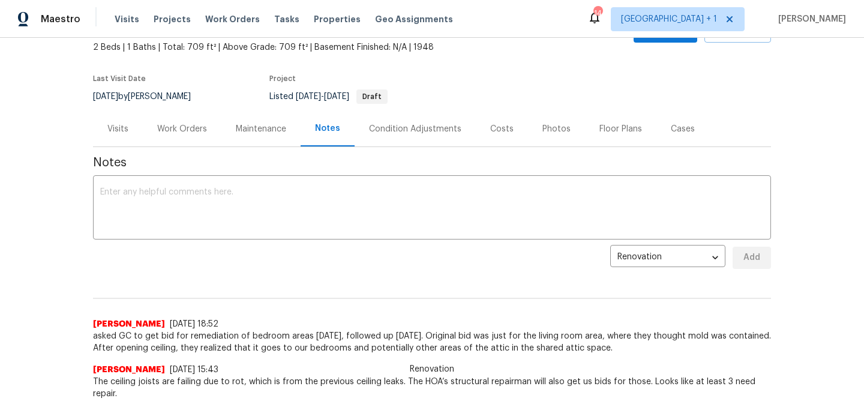
click at [180, 127] on div "Work Orders" at bounding box center [182, 129] width 50 height 12
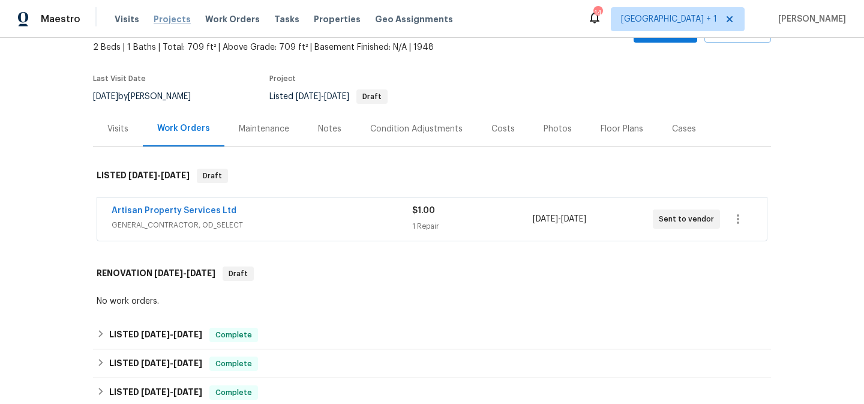
click at [169, 16] on span "Projects" at bounding box center [172, 19] width 37 height 12
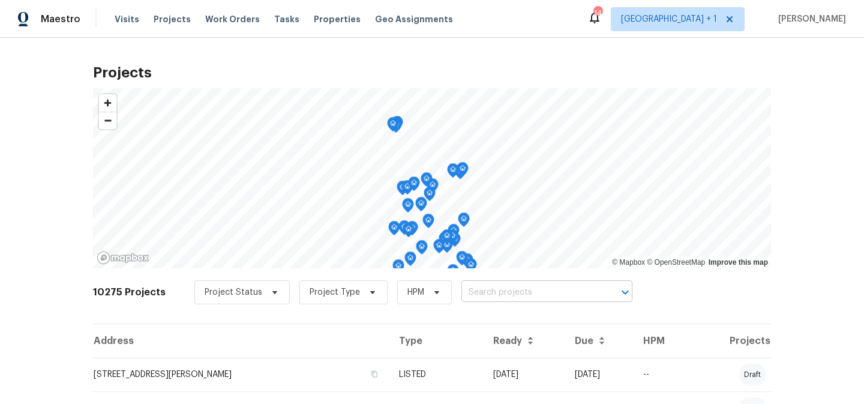
click at [483, 290] on input "text" at bounding box center [530, 292] width 137 height 19
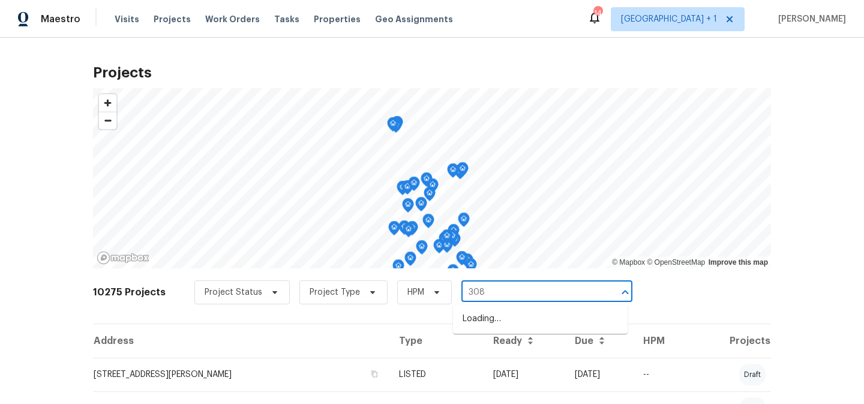
type input "3089"
click at [492, 320] on li "3089 W 18th Ave, Denver, CO 80204" at bounding box center [540, 319] width 175 height 20
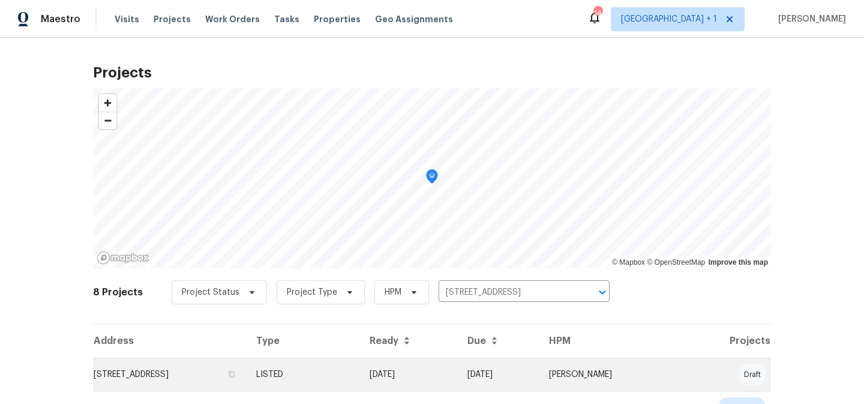
click at [417, 370] on td "09/03/25" at bounding box center [409, 375] width 98 height 34
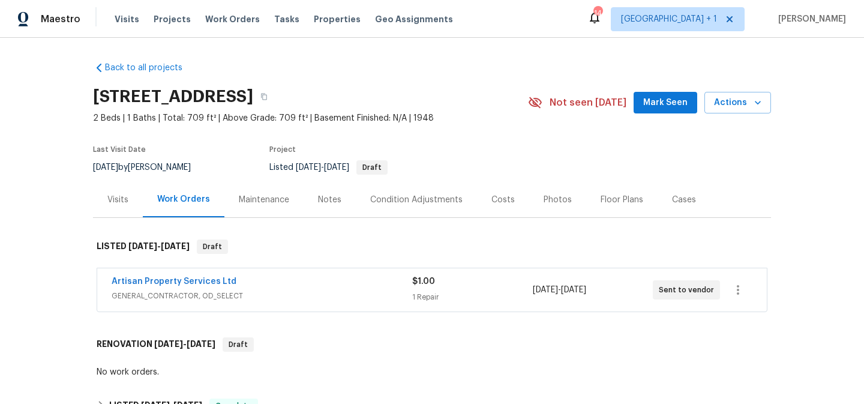
click at [331, 199] on div "Notes" at bounding box center [329, 200] width 23 height 12
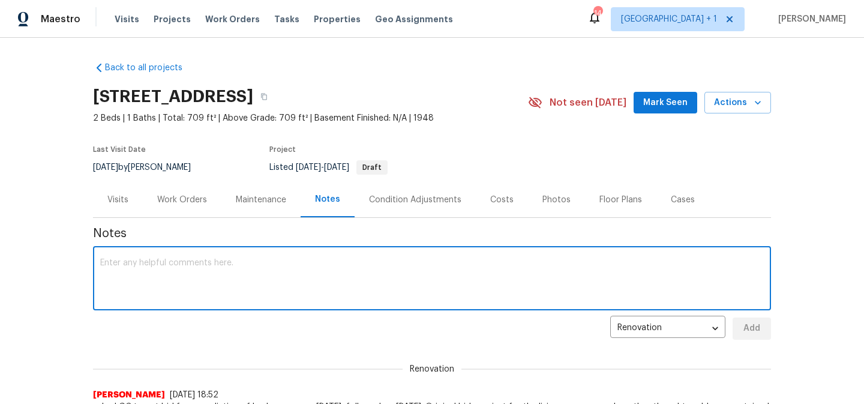
click at [292, 265] on textarea at bounding box center [432, 280] width 664 height 42
click at [226, 265] on textarea "as a reminder, there is a shared photo folder for this house and the ongoing mo…" at bounding box center [432, 280] width 664 height 42
type textarea "as a reminder, there is a shared google drive photo folder for this house and t…"
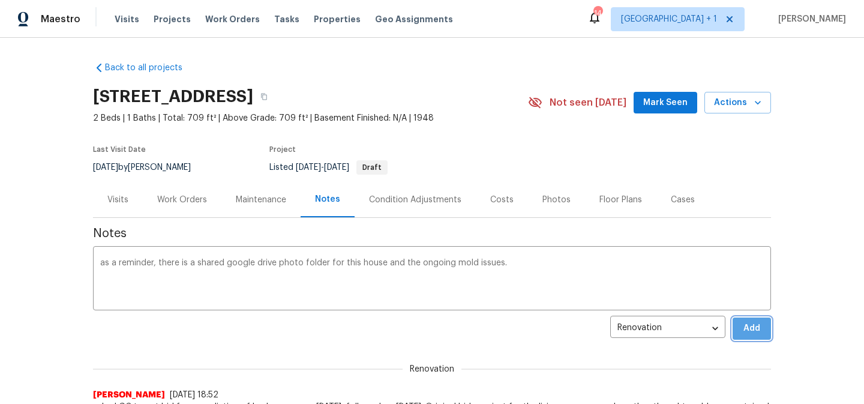
click at [760, 327] on span "Add" at bounding box center [751, 328] width 19 height 15
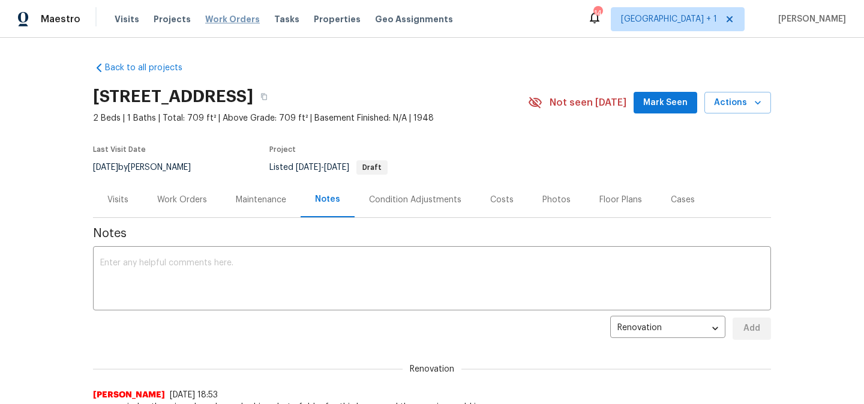
click at [227, 16] on span "Work Orders" at bounding box center [232, 19] width 55 height 12
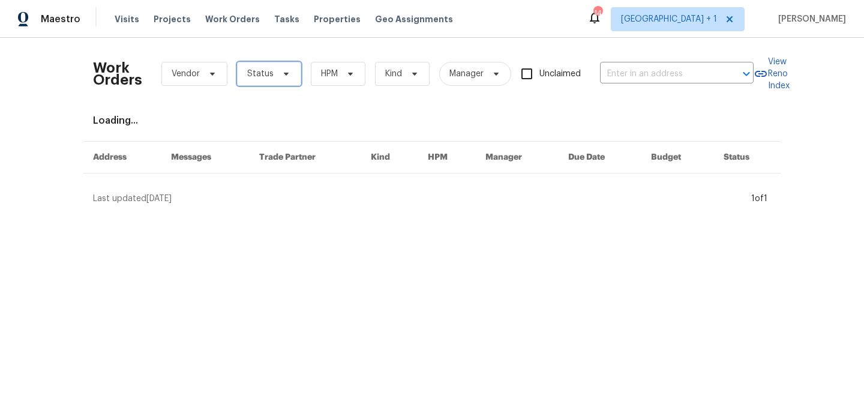
click at [283, 76] on icon at bounding box center [286, 74] width 10 height 10
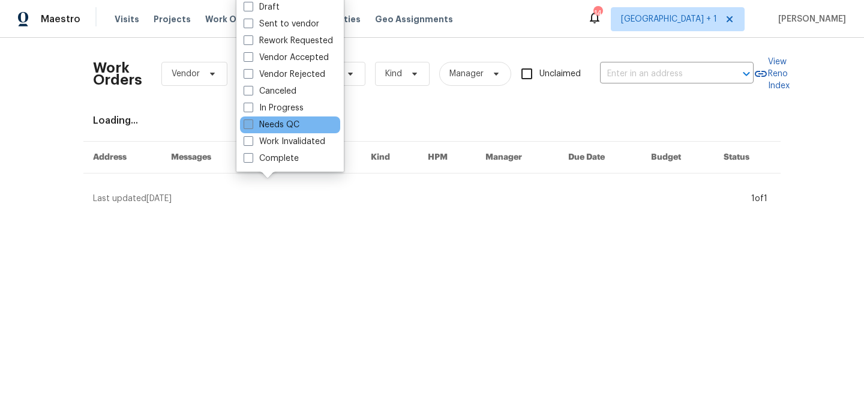
click at [253, 121] on span at bounding box center [249, 124] width 10 height 10
click at [251, 121] on input "Needs QC" at bounding box center [248, 123] width 8 height 8
checkbox input "true"
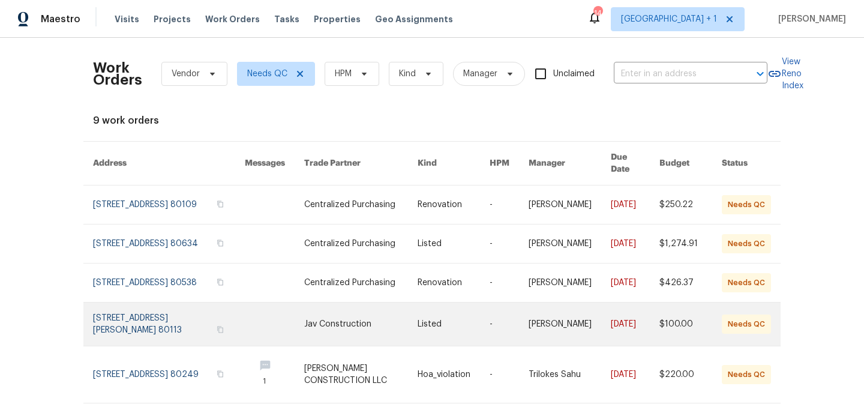
click at [367, 332] on link at bounding box center [361, 323] width 114 height 43
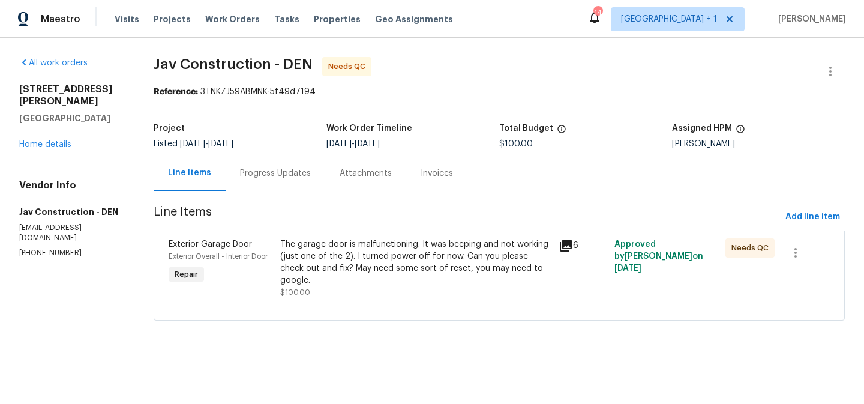
click at [282, 174] on div "Progress Updates" at bounding box center [275, 173] width 71 height 12
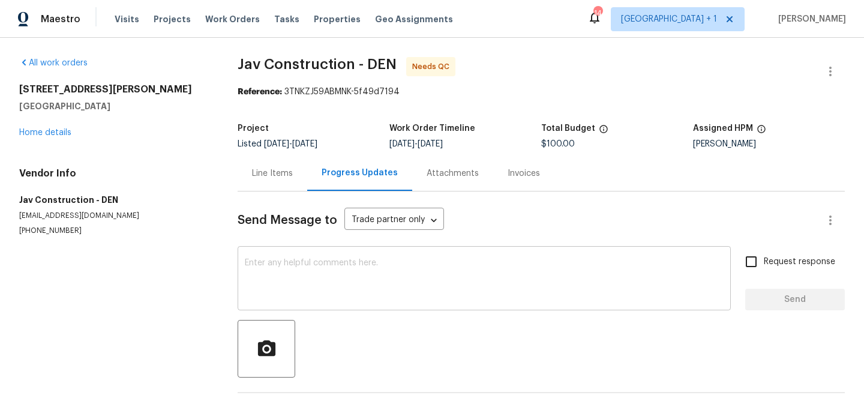
scroll to position [42, 0]
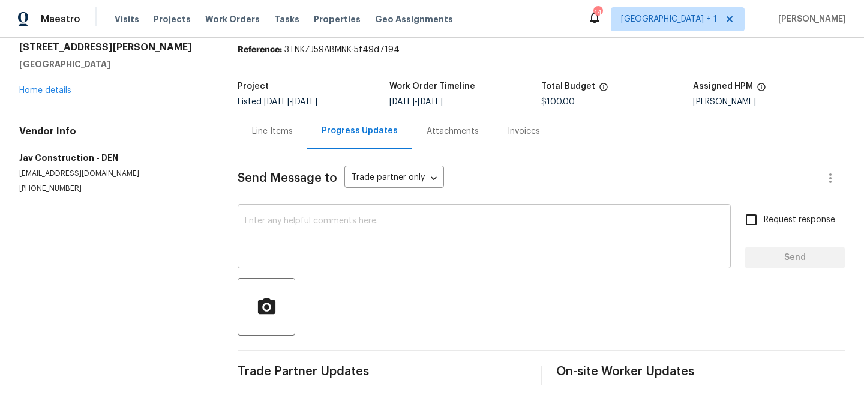
click at [316, 240] on textarea at bounding box center [484, 238] width 479 height 42
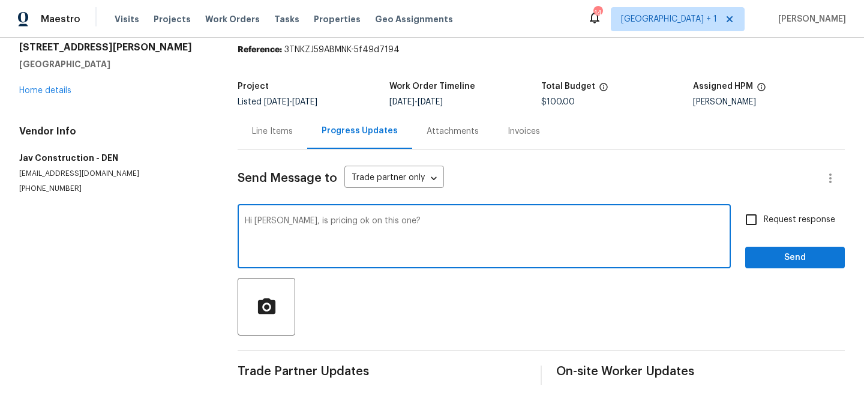
type textarea "Hi VIctor, is pricing ok on this one?"
click at [798, 259] on span "Send" at bounding box center [795, 257] width 80 height 15
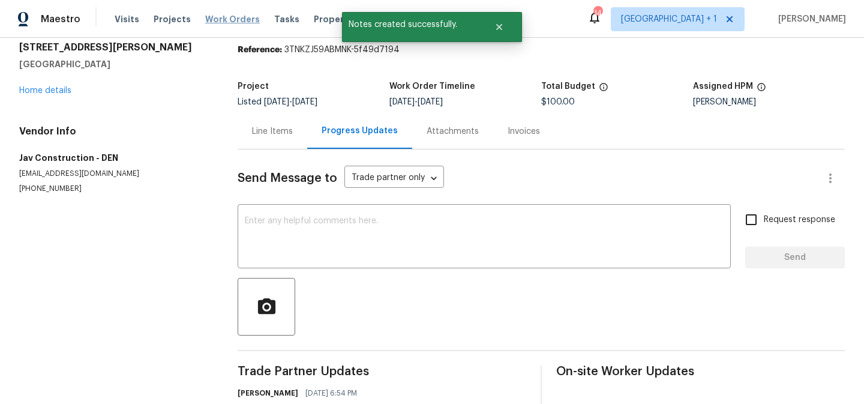
click at [221, 20] on span "Work Orders" at bounding box center [232, 19] width 55 height 12
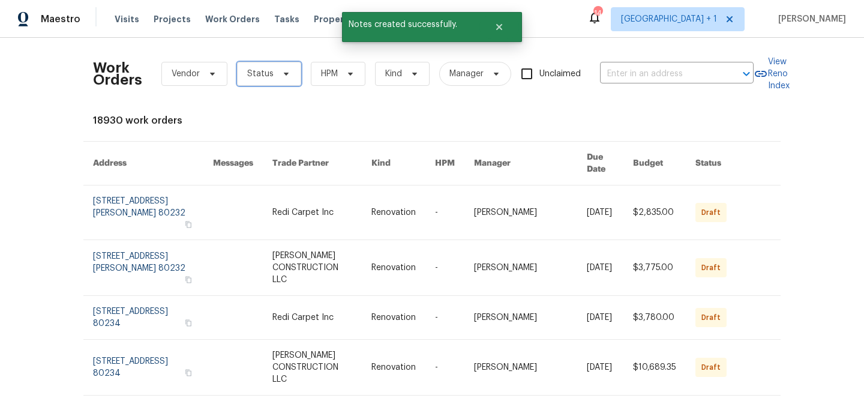
click at [260, 71] on span "Status" at bounding box center [260, 74] width 26 height 12
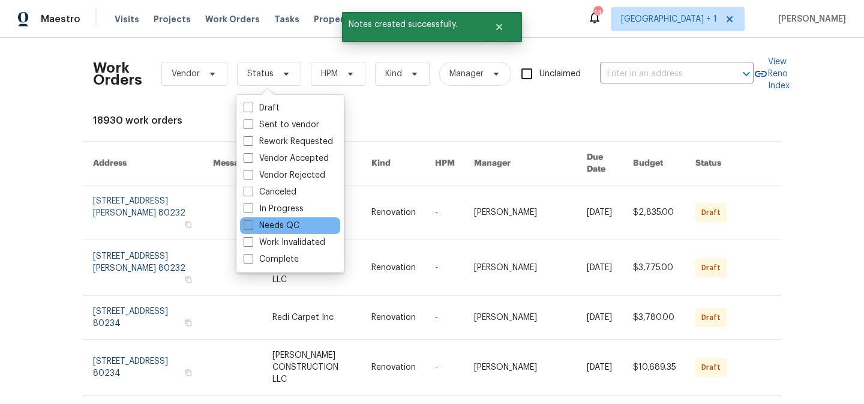
click at [253, 222] on label "Needs QC" at bounding box center [272, 226] width 56 height 12
click at [251, 222] on input "Needs QC" at bounding box center [248, 224] width 8 height 8
checkbox input "true"
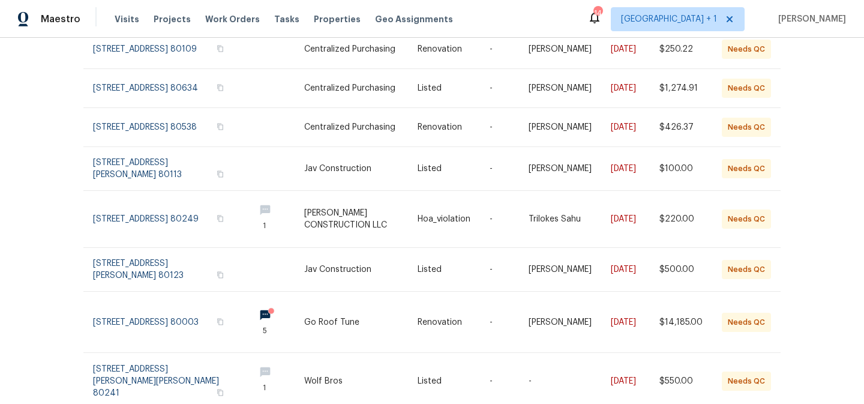
scroll to position [165, 0]
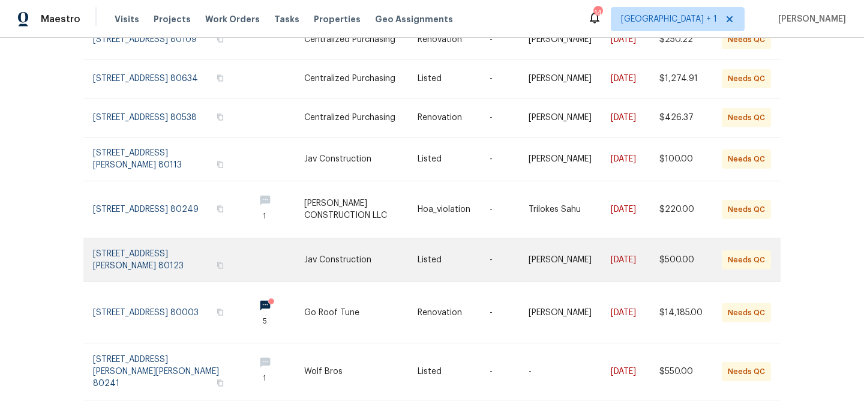
click at [367, 259] on link at bounding box center [361, 259] width 114 height 43
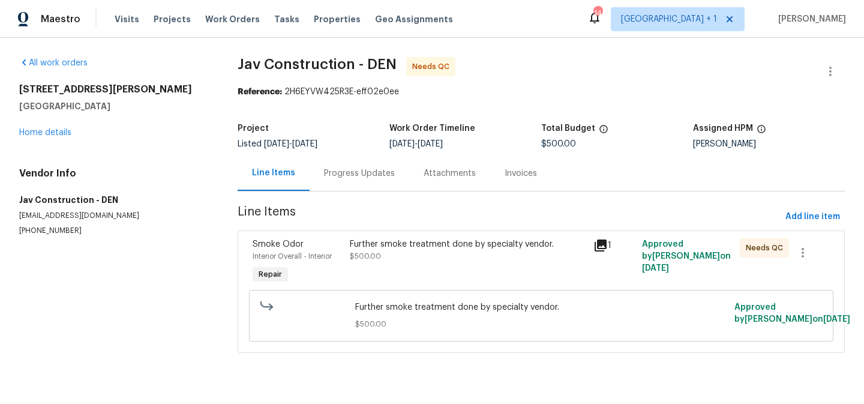
click at [605, 246] on icon at bounding box center [601, 245] width 14 height 14
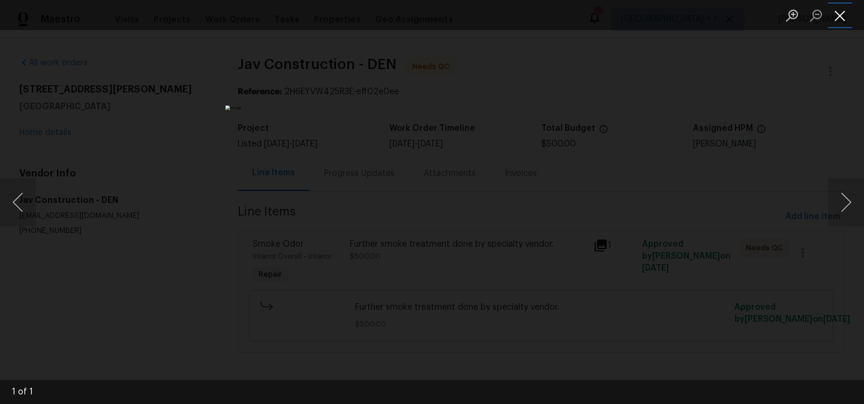
click at [841, 11] on button "Close lightbox" at bounding box center [840, 15] width 24 height 21
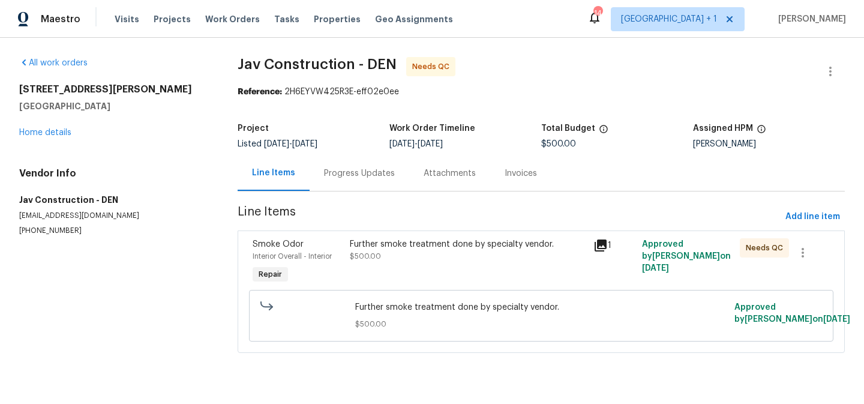
click at [480, 246] on div "Further smoke treatment done by specialty vendor." at bounding box center [468, 244] width 236 height 12
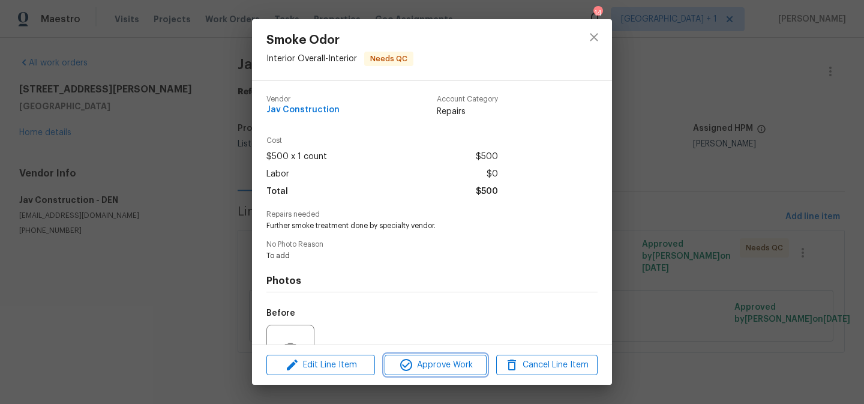
click at [449, 366] on span "Approve Work" at bounding box center [435, 365] width 94 height 15
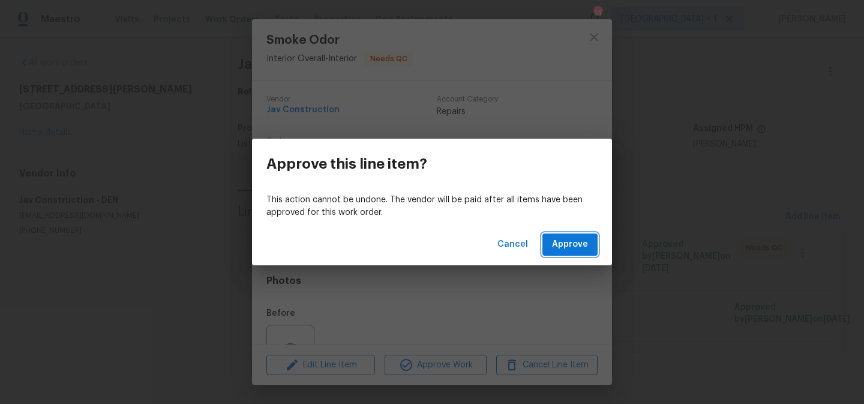
click at [576, 249] on span "Approve" at bounding box center [570, 244] width 36 height 15
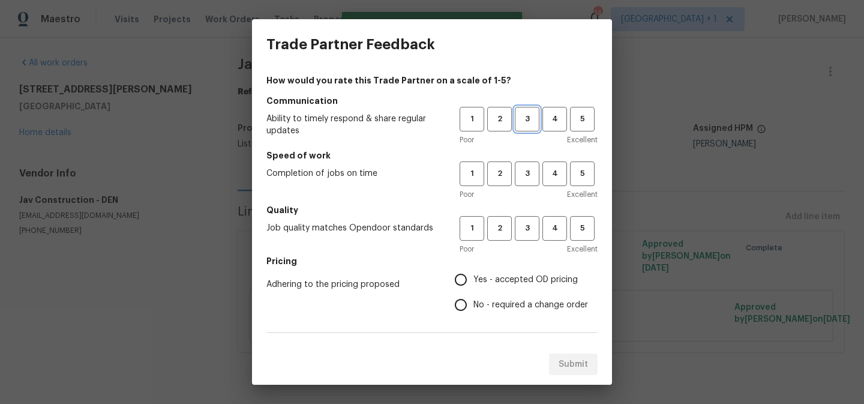
click at [525, 125] on span "3" at bounding box center [527, 119] width 22 height 14
click at [525, 175] on span "3" at bounding box center [527, 174] width 22 height 14
click at [528, 228] on span "3" at bounding box center [527, 228] width 22 height 14
click at [463, 278] on input "Yes - accepted OD pricing" at bounding box center [460, 279] width 25 height 25
radio input "true"
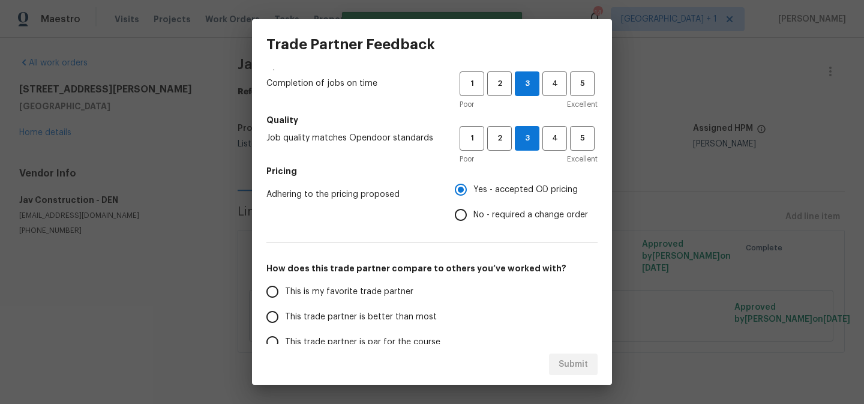
scroll to position [205, 0]
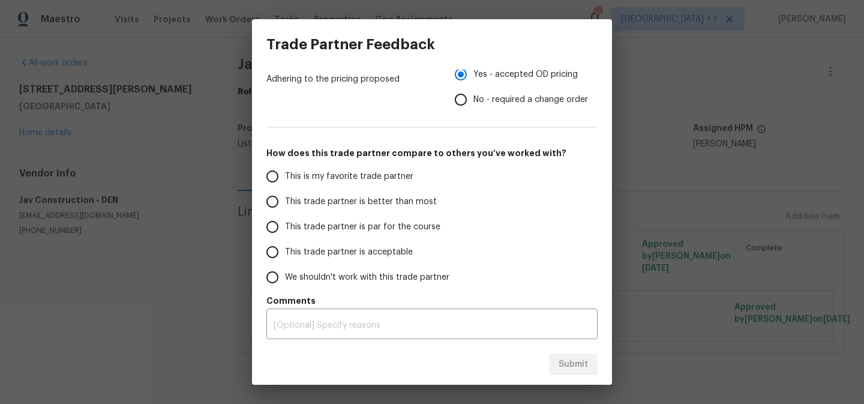
click at [273, 231] on input "This trade partner is par for the course" at bounding box center [272, 226] width 25 height 25
radio input "false"
click at [277, 176] on input "This is my favorite trade partner" at bounding box center [272, 176] width 25 height 25
click at [586, 362] on span "Submit" at bounding box center [573, 364] width 29 height 15
radio input "true"
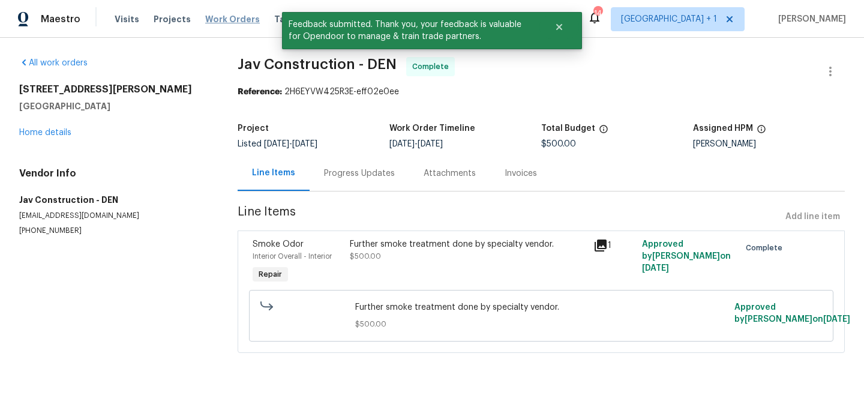
click at [233, 17] on span "Work Orders" at bounding box center [232, 19] width 55 height 12
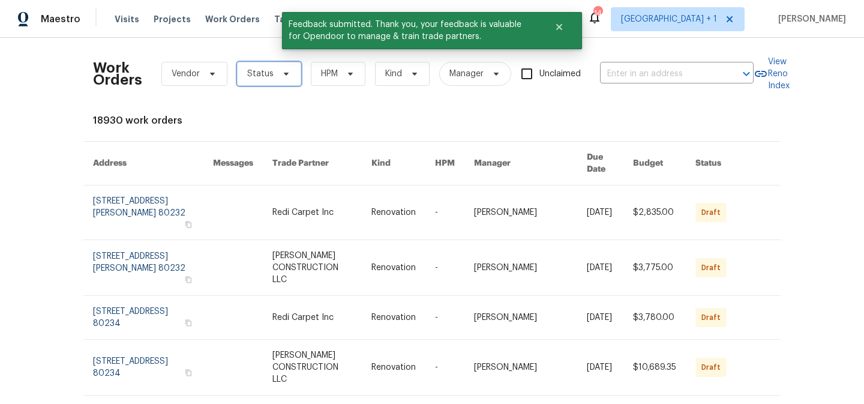
click at [278, 71] on span at bounding box center [284, 74] width 13 height 10
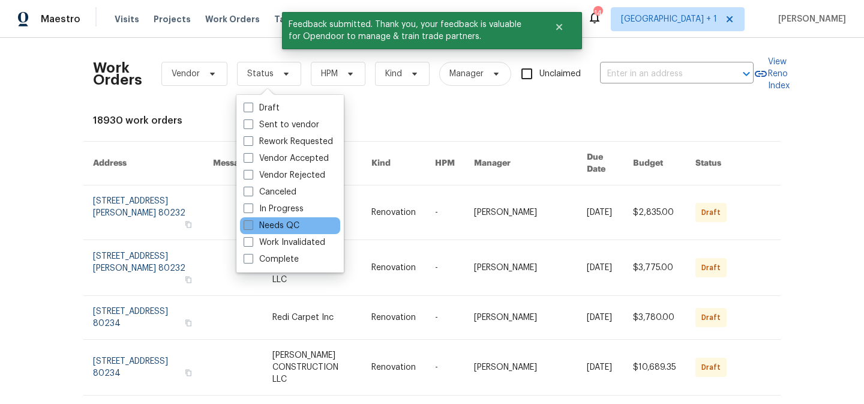
click at [254, 224] on label "Needs QC" at bounding box center [272, 226] width 56 height 12
click at [251, 224] on input "Needs QC" at bounding box center [248, 224] width 8 height 8
checkbox input "true"
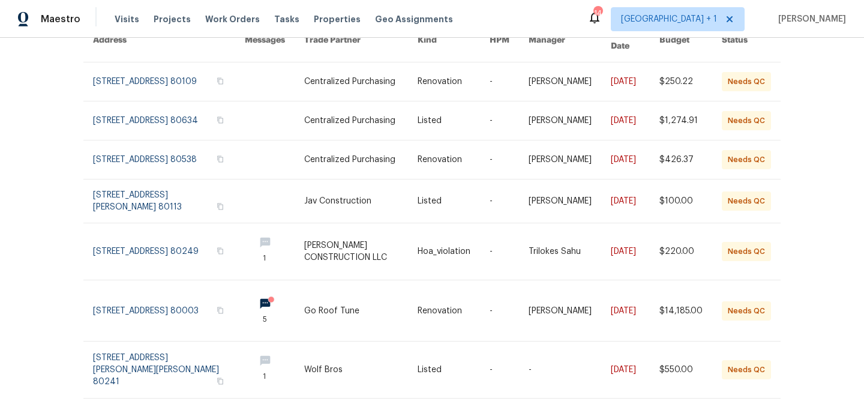
scroll to position [125, 0]
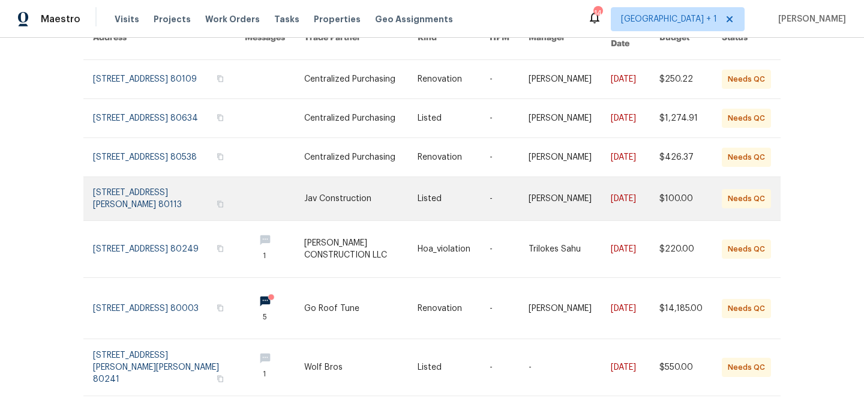
click at [356, 200] on link at bounding box center [361, 198] width 114 height 43
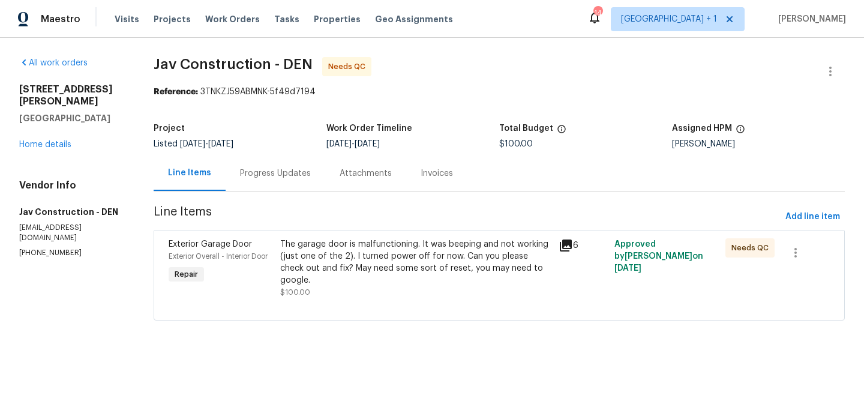
click at [570, 244] on icon at bounding box center [566, 245] width 12 height 12
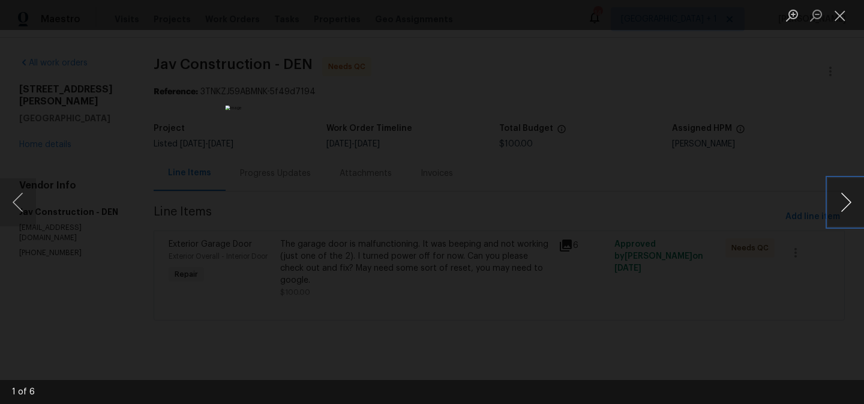
click at [848, 202] on button "Next image" at bounding box center [846, 202] width 36 height 48
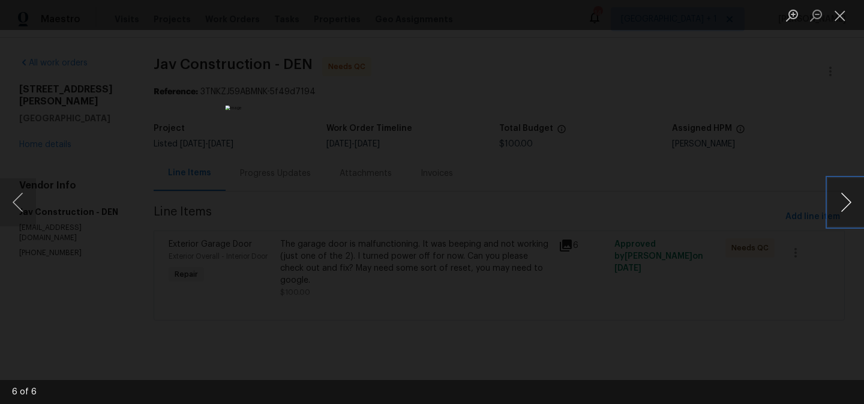
click at [848, 202] on button "Next image" at bounding box center [846, 202] width 36 height 48
click at [840, 19] on button "Close lightbox" at bounding box center [840, 15] width 24 height 21
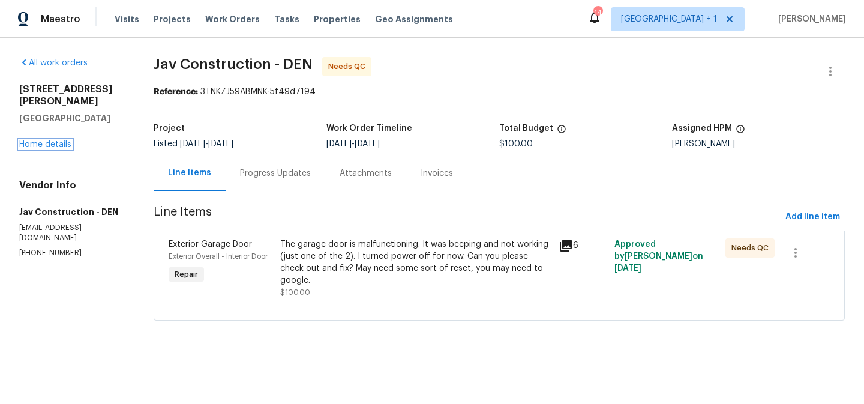
click at [64, 140] on link "Home details" at bounding box center [45, 144] width 52 height 8
